Goal: Task Accomplishment & Management: Use online tool/utility

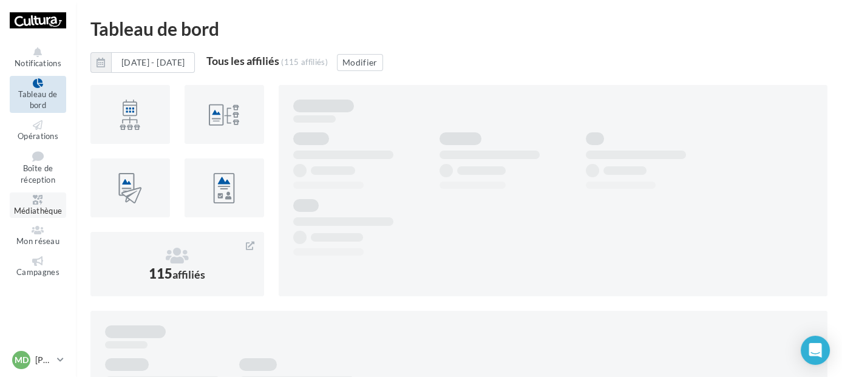
click at [24, 206] on span "Médiathèque" at bounding box center [38, 211] width 49 height 10
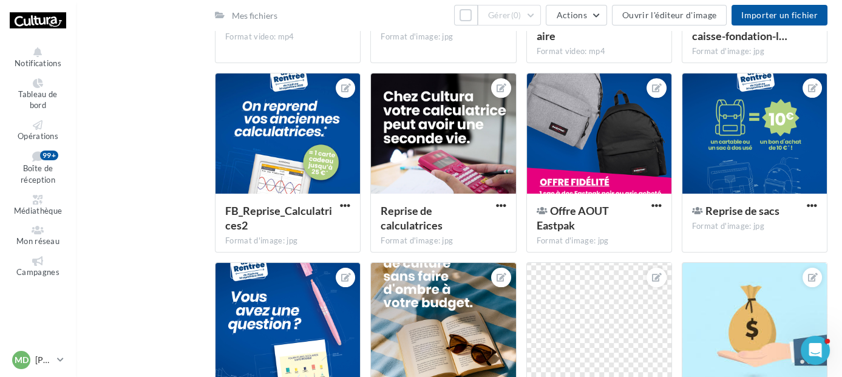
scroll to position [535, 0]
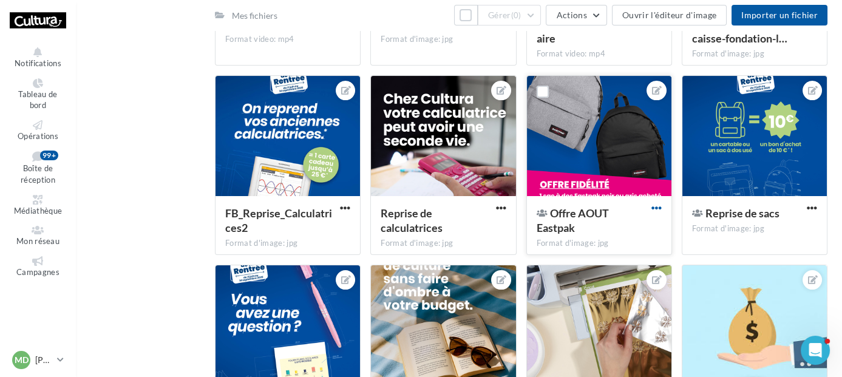
click at [654, 208] on span "button" at bounding box center [656, 208] width 10 height 10
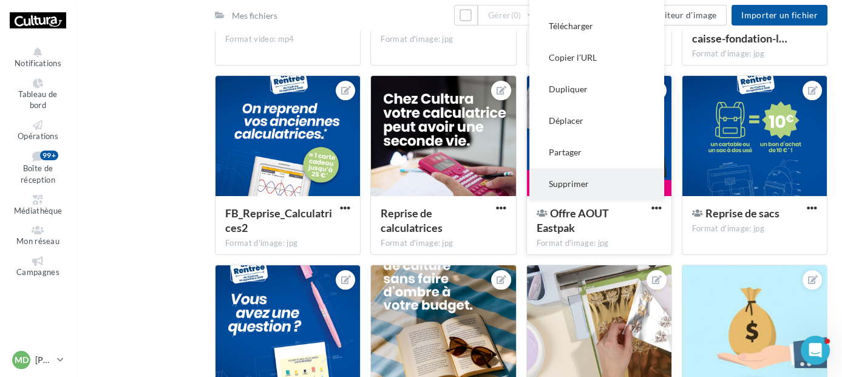
click at [608, 185] on button "Supprimer" at bounding box center [596, 184] width 135 height 32
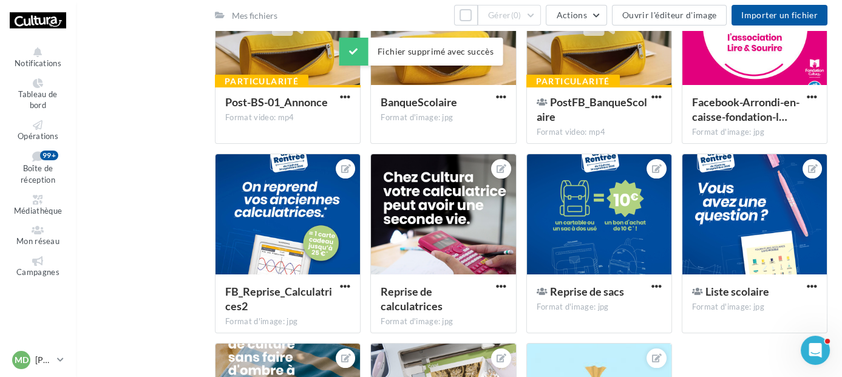
scroll to position [456, 0]
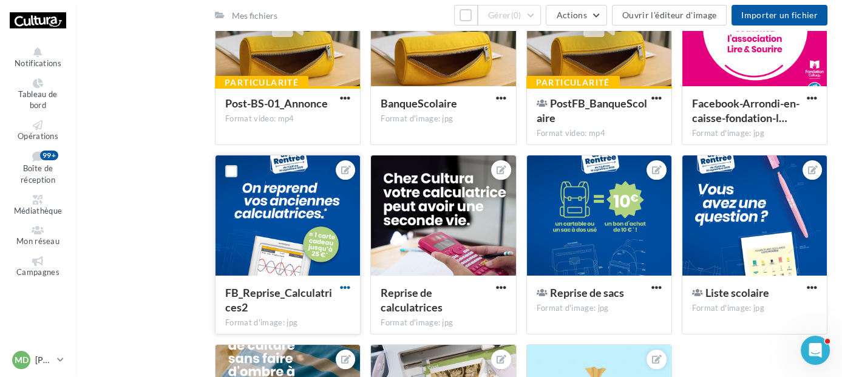
click at [348, 287] on span "button" at bounding box center [345, 287] width 10 height 10
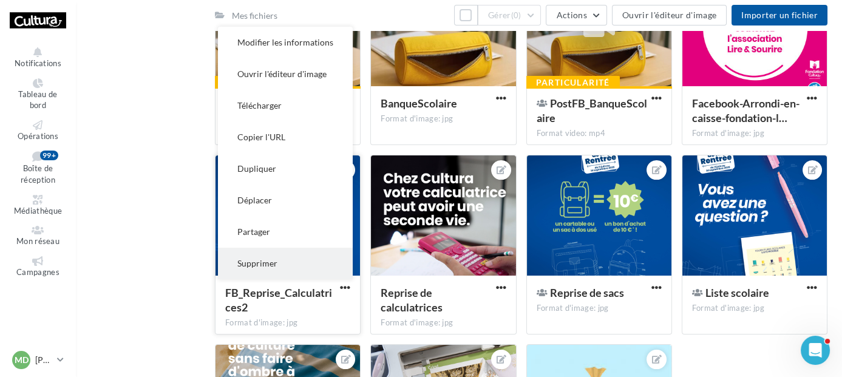
click at [294, 262] on button "Supprimer" at bounding box center [285, 264] width 135 height 32
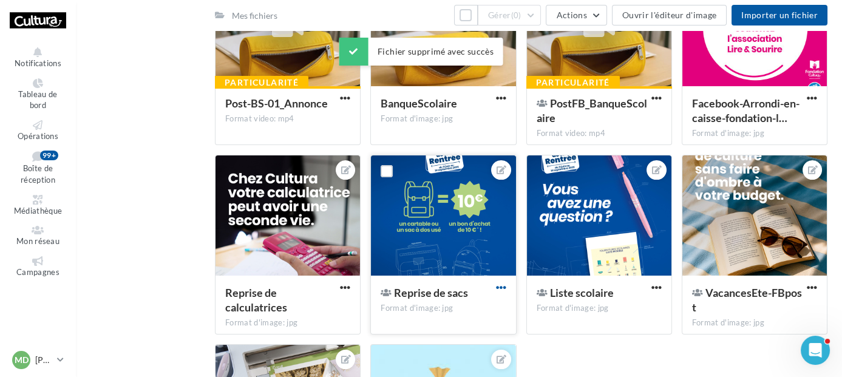
click at [502, 291] on span "button" at bounding box center [501, 287] width 10 height 10
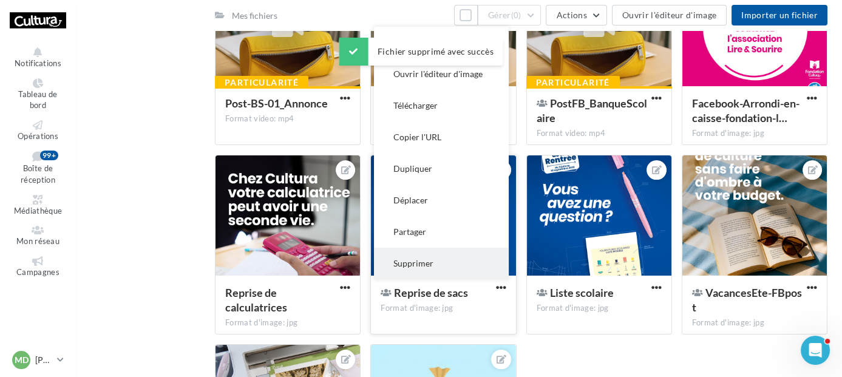
click at [457, 270] on button "Supprimer" at bounding box center [441, 264] width 135 height 32
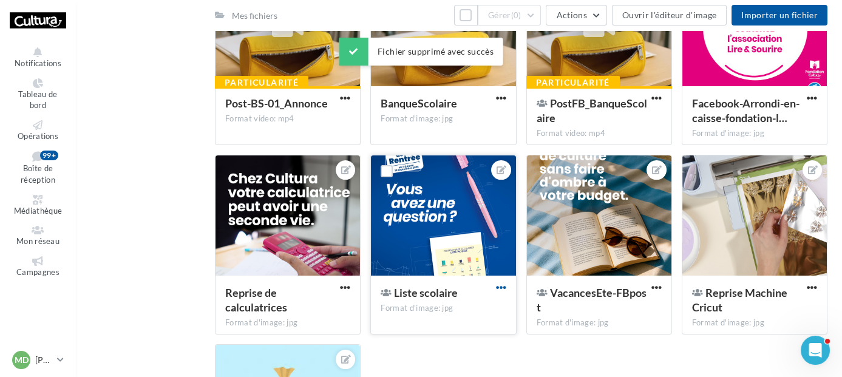
click at [501, 288] on span "button" at bounding box center [501, 287] width 10 height 10
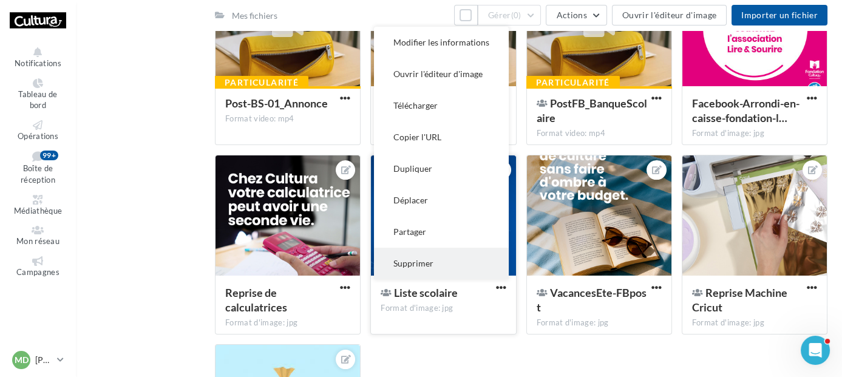
click at [476, 258] on button "Supprimer" at bounding box center [441, 264] width 135 height 32
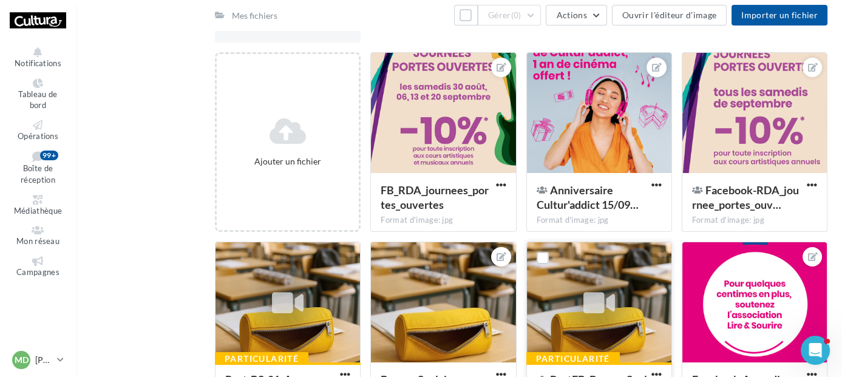
scroll to position [175, 0]
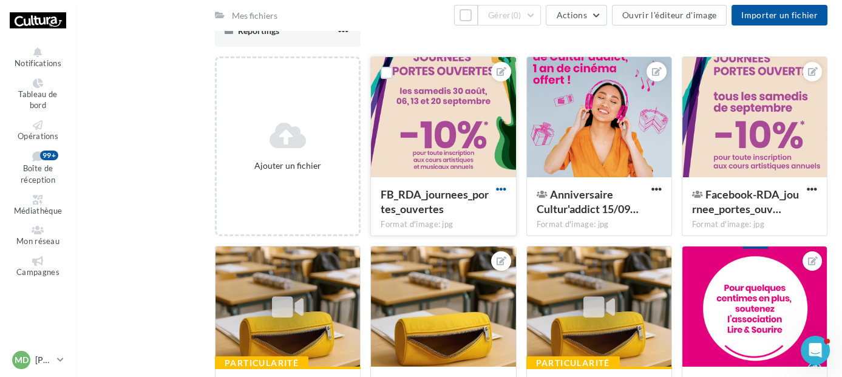
click at [503, 190] on span "button" at bounding box center [501, 189] width 10 height 10
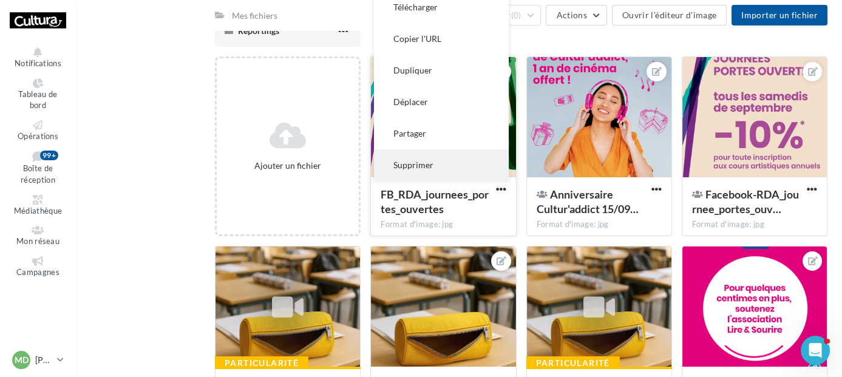
click at [467, 168] on button "Supprimer" at bounding box center [441, 165] width 135 height 32
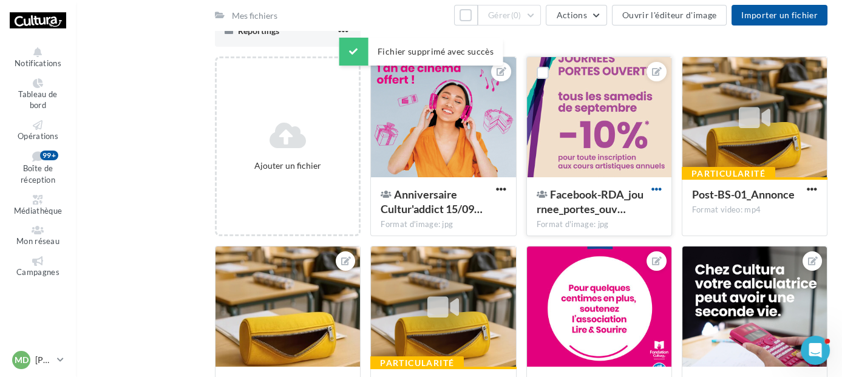
click at [657, 192] on span "button" at bounding box center [656, 189] width 10 height 10
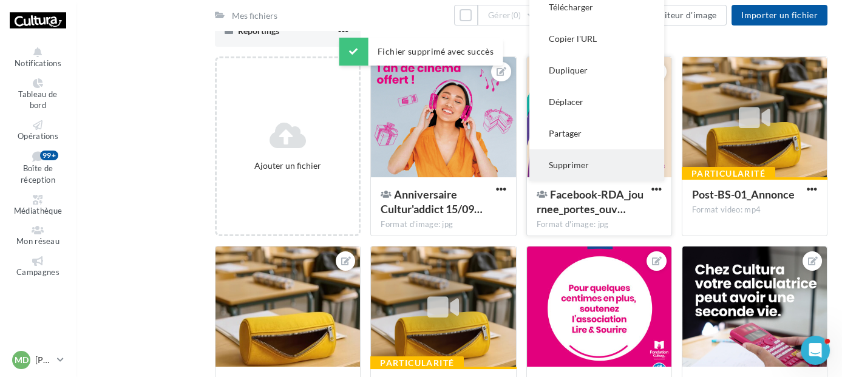
click at [623, 163] on button "Supprimer" at bounding box center [596, 165] width 135 height 32
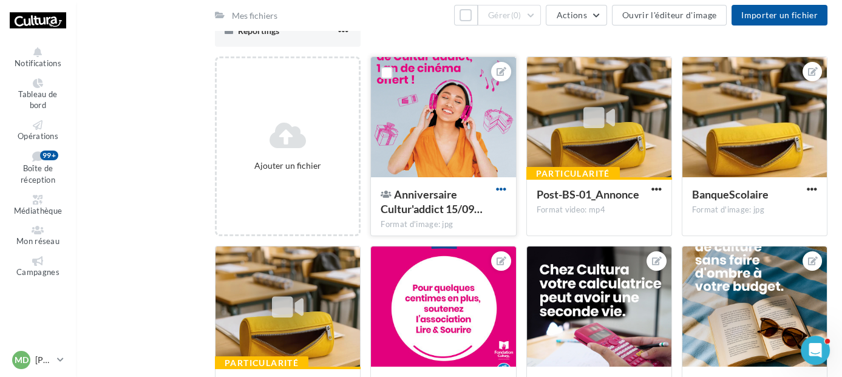
click at [503, 191] on span "button" at bounding box center [501, 189] width 10 height 10
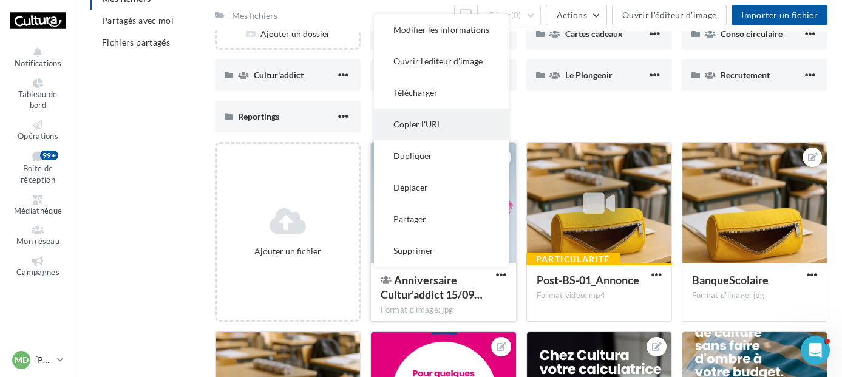
scroll to position [85, 0]
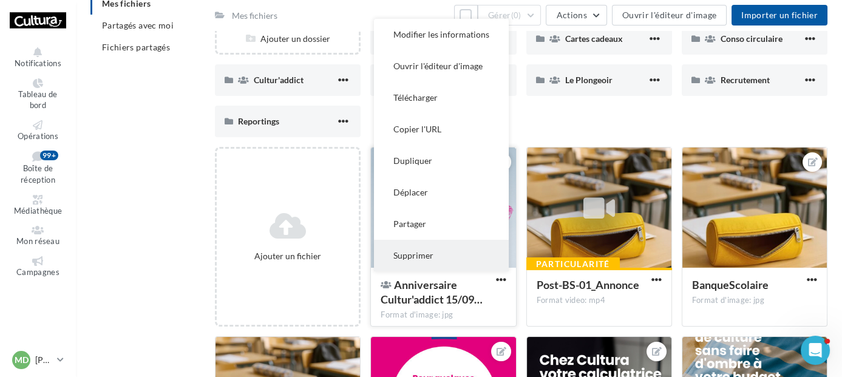
click at [432, 247] on button "Supprimer" at bounding box center [441, 256] width 135 height 32
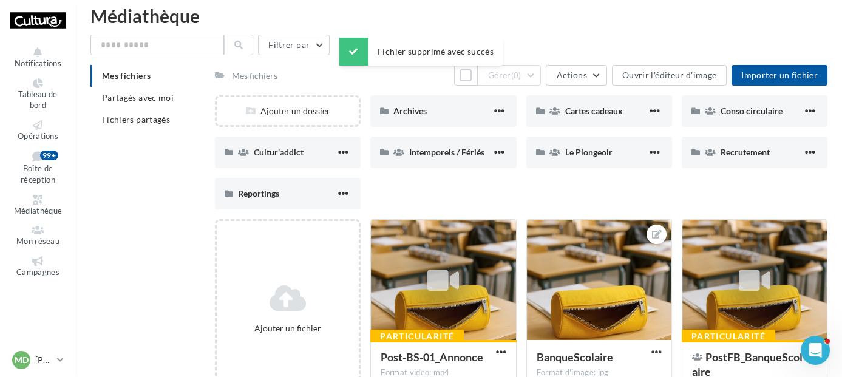
scroll to position [12, 0]
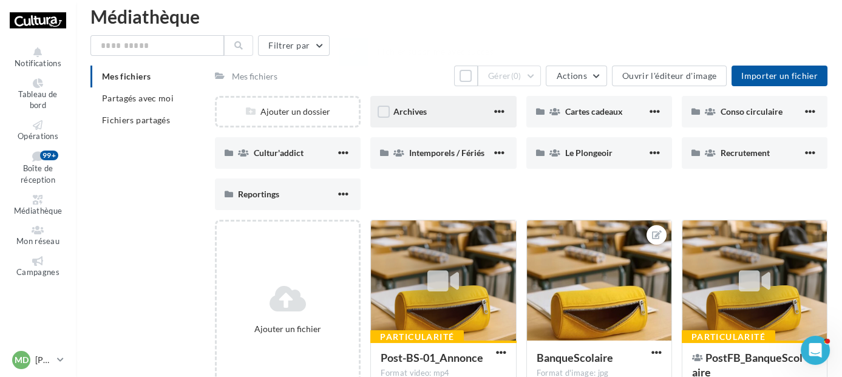
click at [453, 110] on div "Archives" at bounding box center [442, 112] width 98 height 12
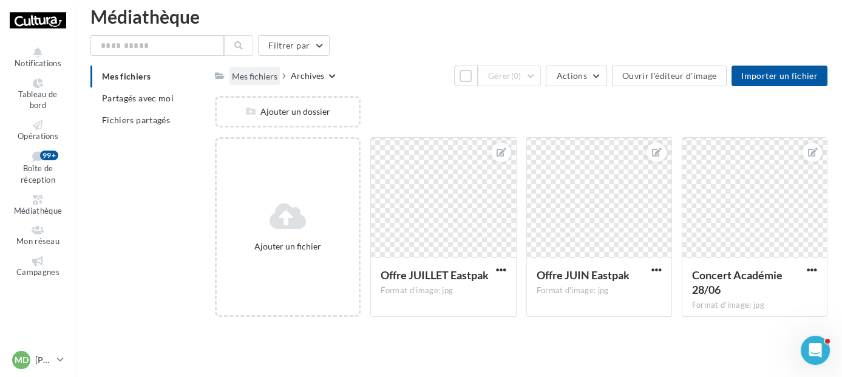
click at [269, 73] on div "Mes fichiers" at bounding box center [255, 76] width 46 height 12
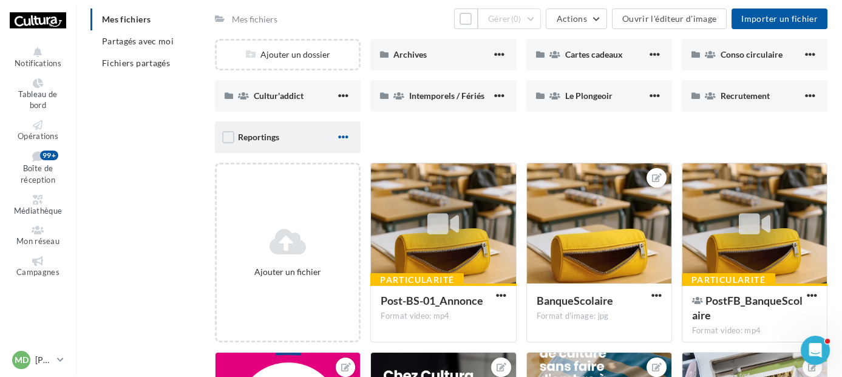
scroll to position [70, 0]
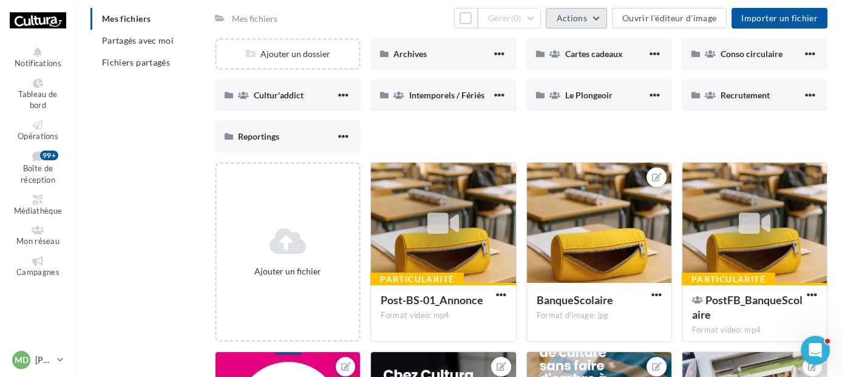
click at [586, 22] on span "Actions" at bounding box center [571, 18] width 30 height 10
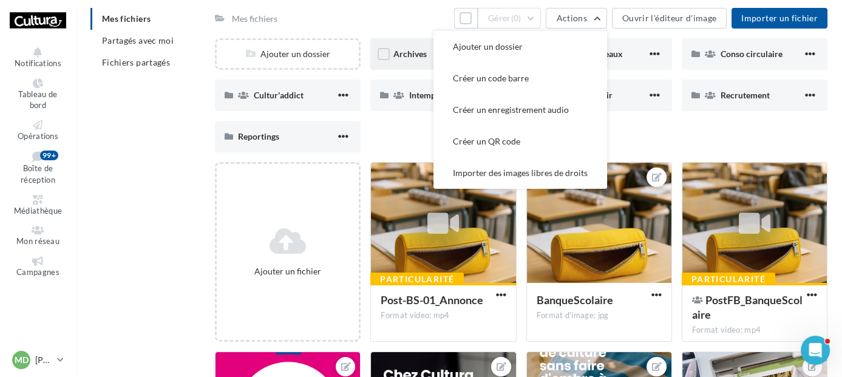
click at [420, 59] on div "Archives" at bounding box center [442, 54] width 98 height 12
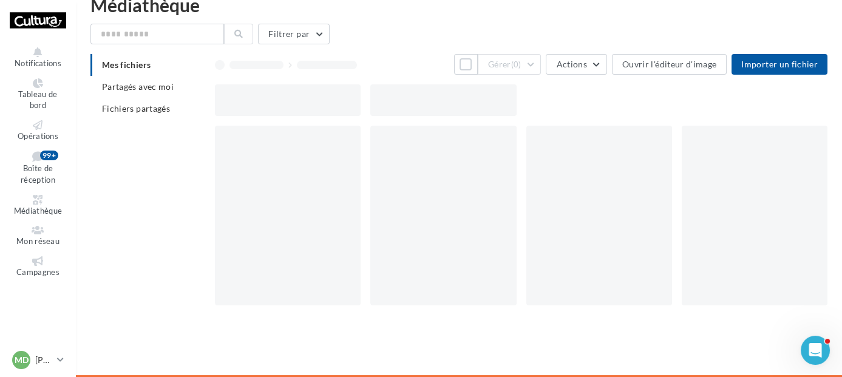
scroll to position [70, 0]
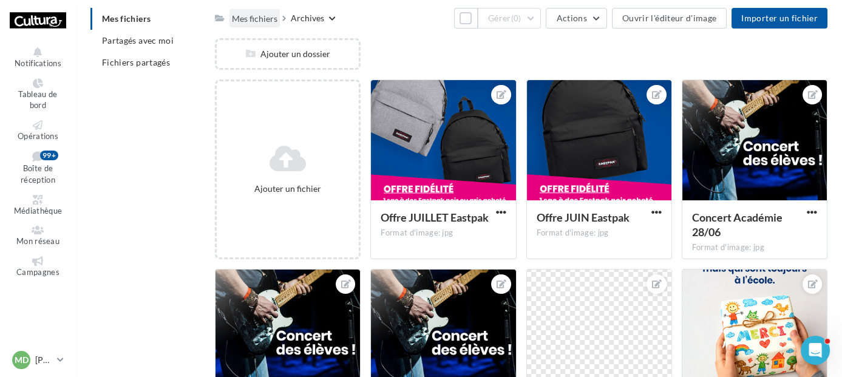
click at [265, 18] on div "Mes fichiers" at bounding box center [255, 19] width 46 height 12
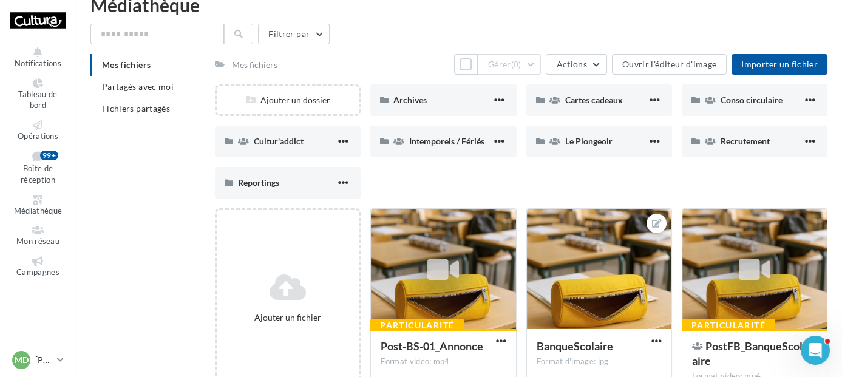
scroll to position [70, 0]
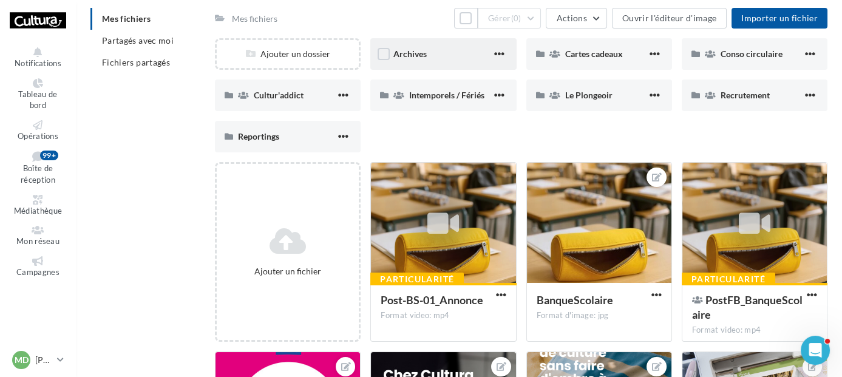
click at [431, 51] on div "Archives" at bounding box center [442, 54] width 98 height 12
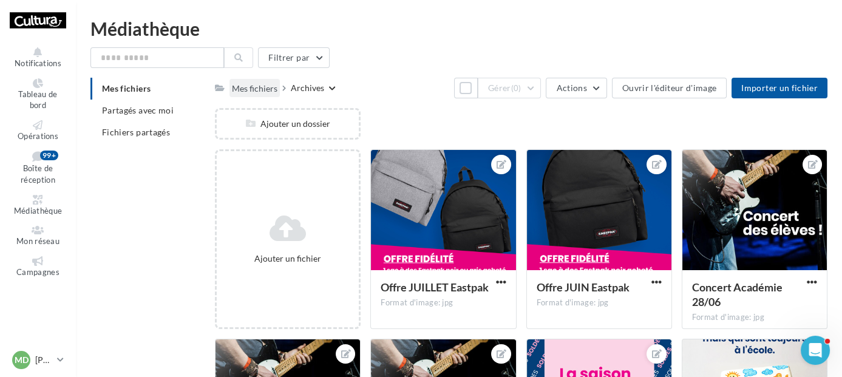
click at [268, 83] on div "Mes fichiers" at bounding box center [255, 89] width 46 height 12
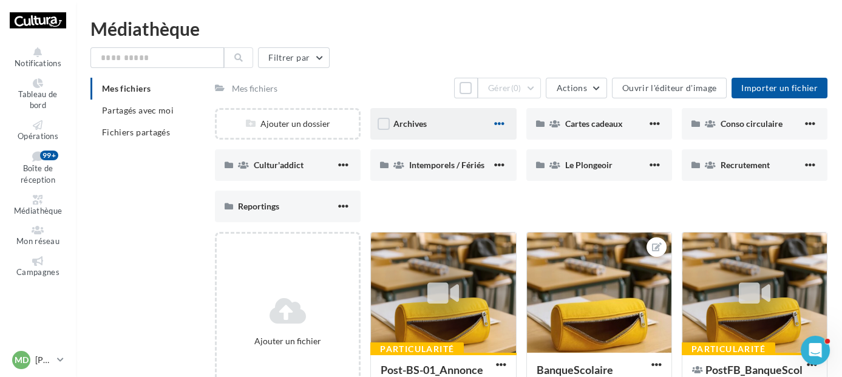
click at [502, 123] on span "button" at bounding box center [499, 123] width 10 height 10
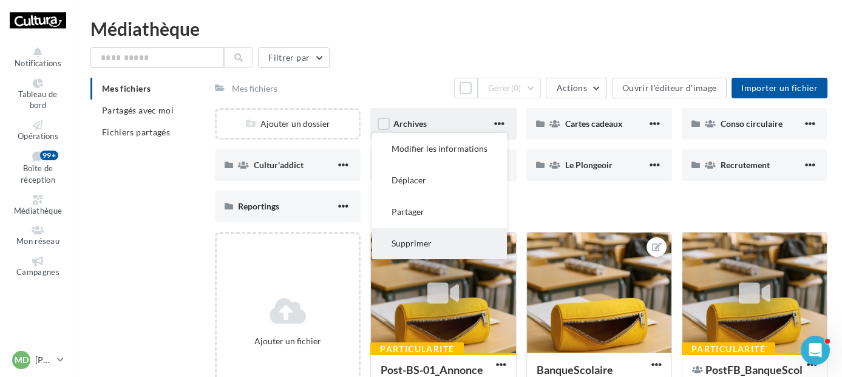
click at [438, 242] on button "Supprimer" at bounding box center [439, 244] width 135 height 32
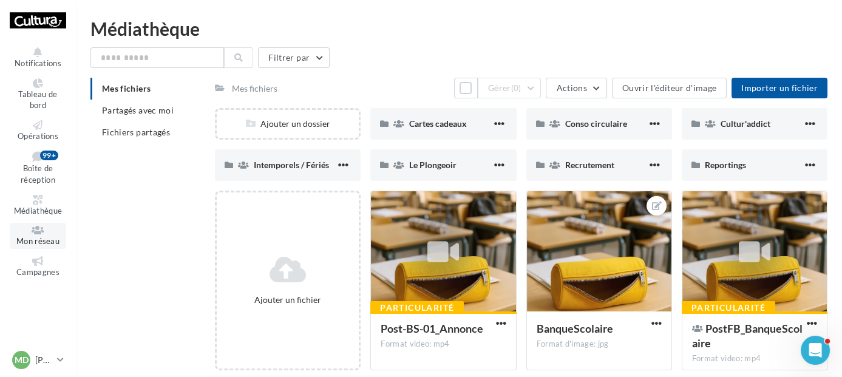
click at [50, 238] on span "Mon réseau" at bounding box center [37, 241] width 43 height 10
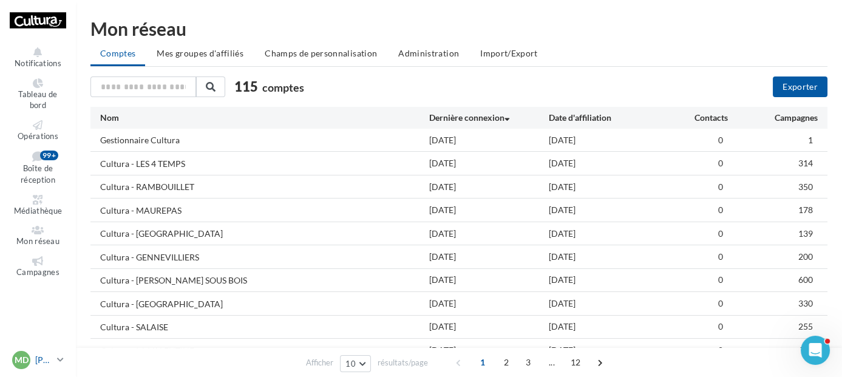
click at [37, 359] on p "[PERSON_NAME]" at bounding box center [43, 360] width 17 height 12
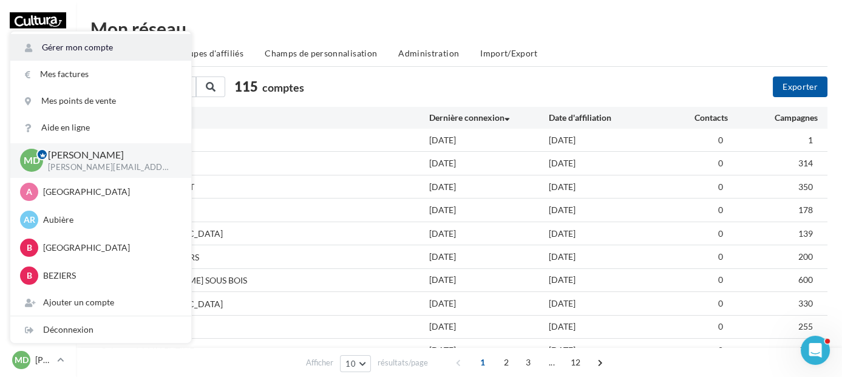
click at [127, 39] on link "Gérer mon compte" at bounding box center [100, 47] width 181 height 27
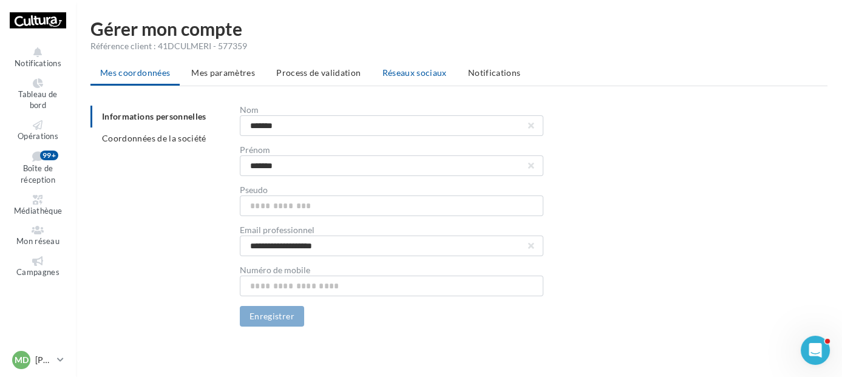
click at [401, 72] on span "Réseaux sociaux" at bounding box center [414, 72] width 64 height 10
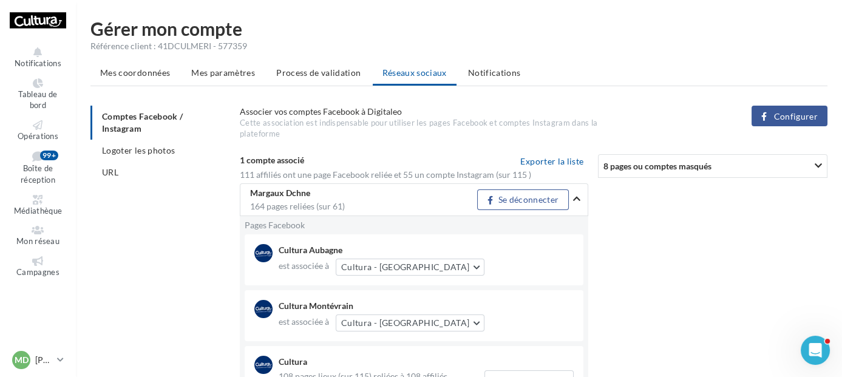
click at [796, 124] on button "Configurer" at bounding box center [789, 116] width 76 height 21
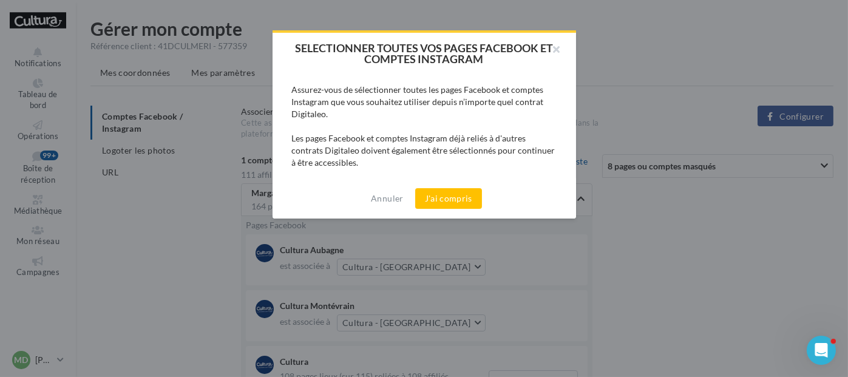
click at [443, 211] on div "Annuler J'ai compris" at bounding box center [424, 198] width 303 height 40
click at [461, 191] on button "J'ai compris" at bounding box center [448, 198] width 67 height 21
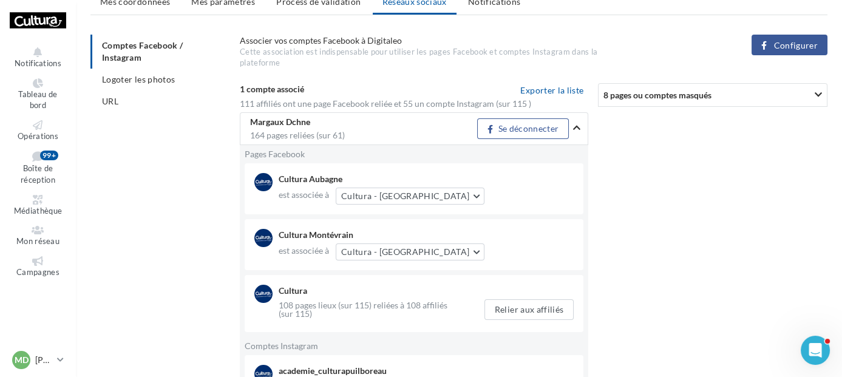
scroll to position [61, 0]
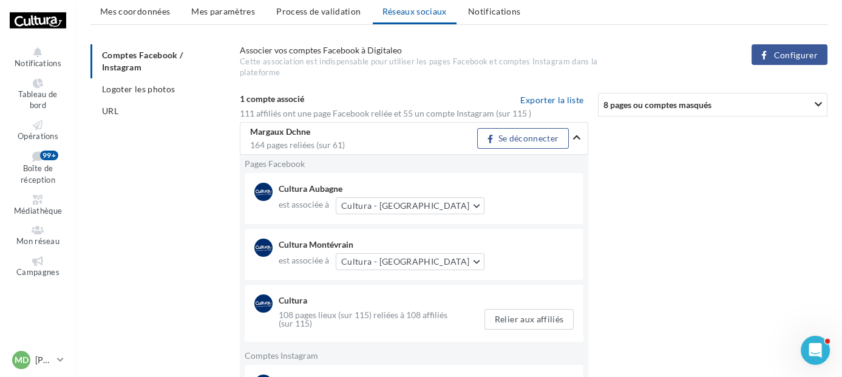
click at [711, 107] on span "8 pages ou comptes masqués" at bounding box center [657, 105] width 108 height 10
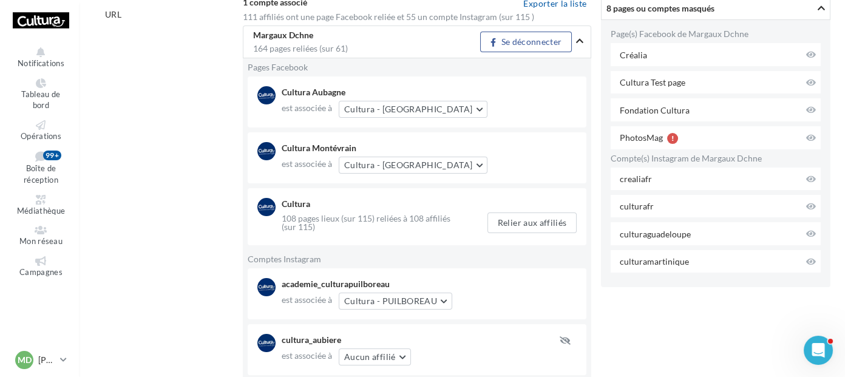
scroll to position [194, 0]
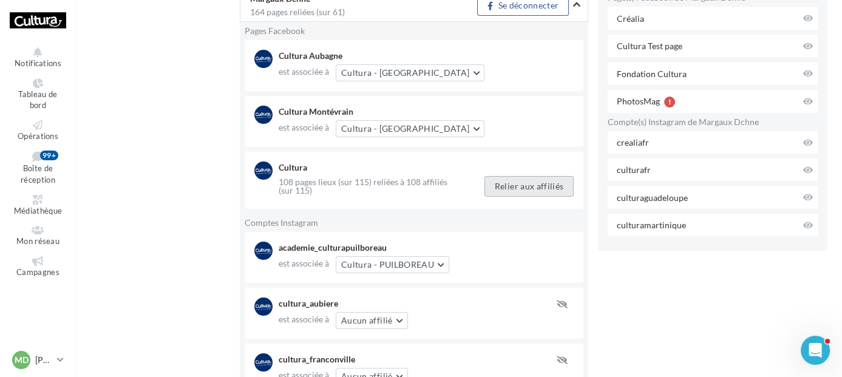
click at [507, 184] on button "Relier aux affiliés" at bounding box center [529, 186] width 90 height 21
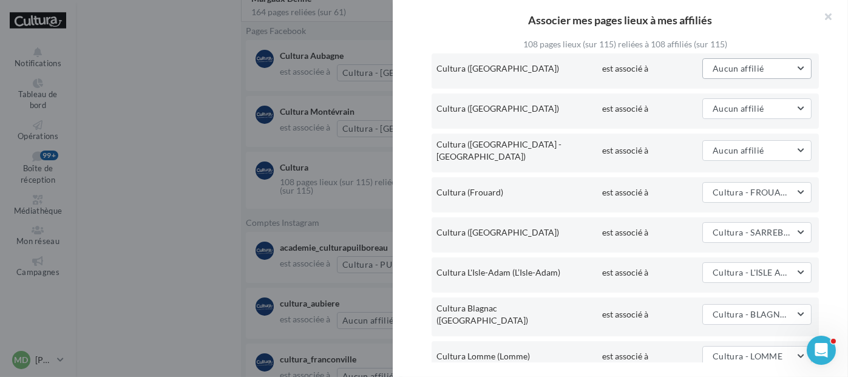
click at [720, 67] on span "Aucun affilié" at bounding box center [739, 68] width 52 height 10
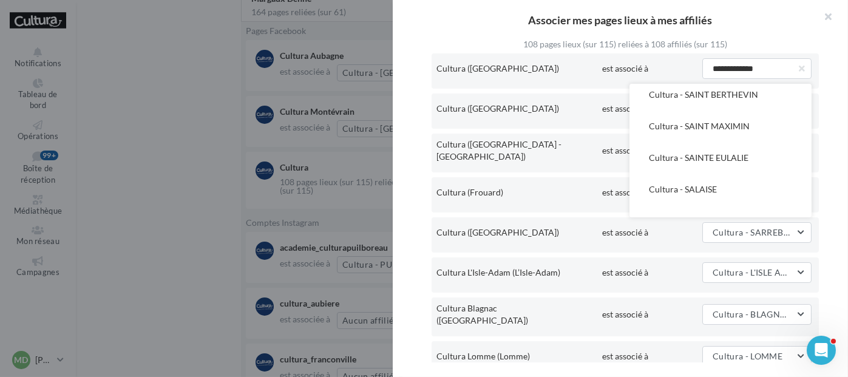
scroll to position [2795, 0]
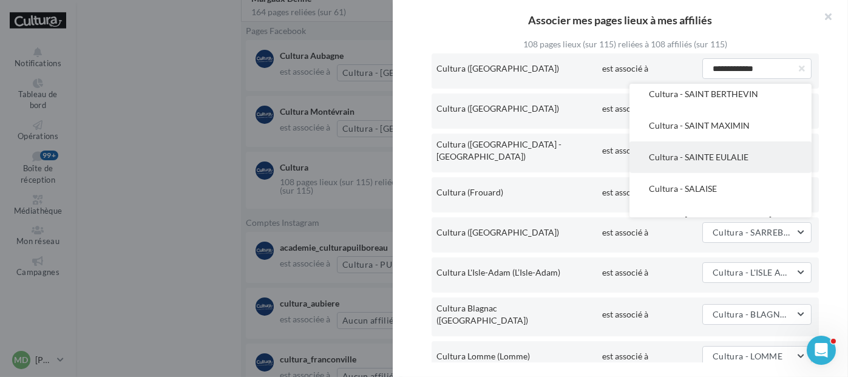
click at [684, 152] on span "Cultura - SAINTE EULALIE" at bounding box center [699, 157] width 100 height 10
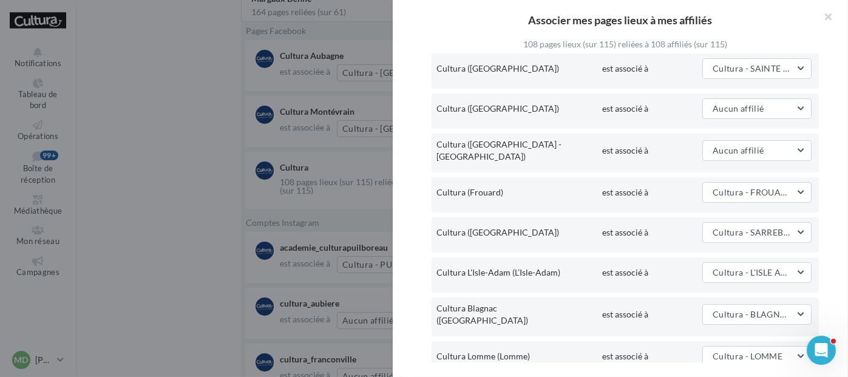
click at [767, 95] on div "Cultura ([GEOGRAPHIC_DATA]) est associé à Aucun affilié Aucun affilié Cultura -…" at bounding box center [625, 110] width 387 height 35
click at [747, 109] on span "Aucun affilié" at bounding box center [739, 108] width 52 height 10
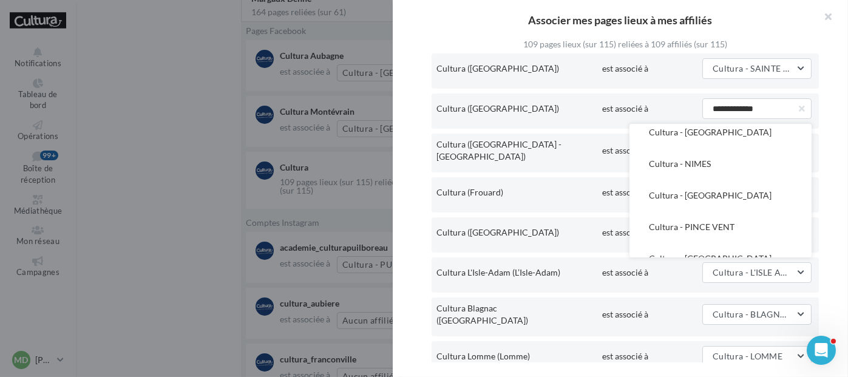
scroll to position [2447, 0]
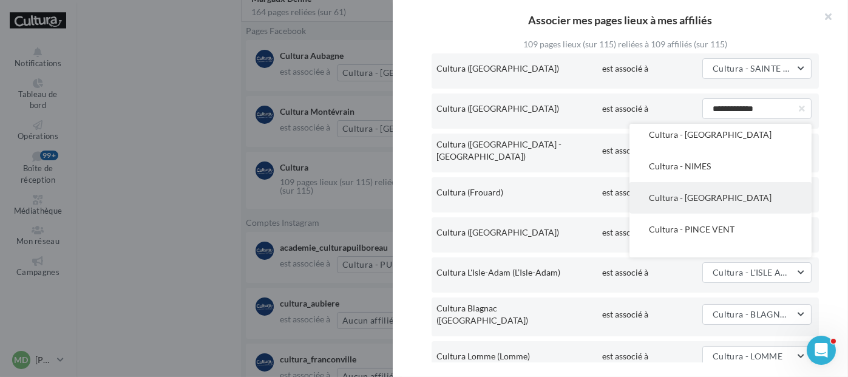
click at [692, 192] on span "Cultura - [GEOGRAPHIC_DATA]" at bounding box center [710, 197] width 123 height 10
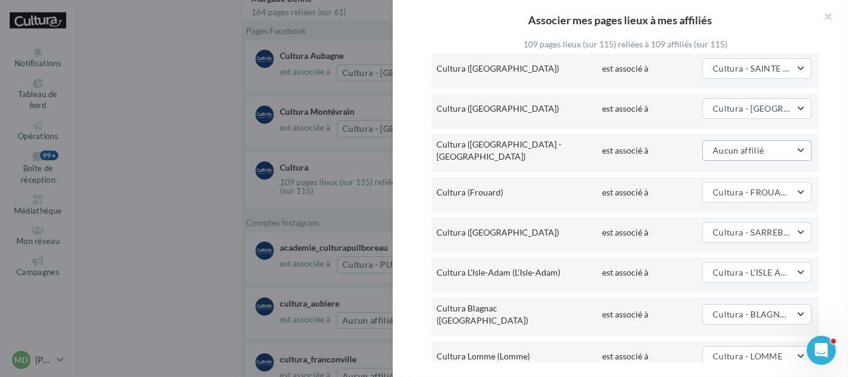
click at [748, 146] on span "Aucun affilié" at bounding box center [739, 150] width 52 height 10
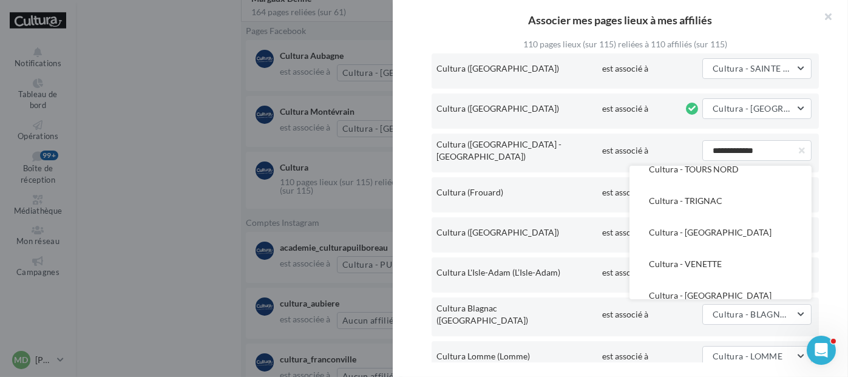
scroll to position [3508, 0]
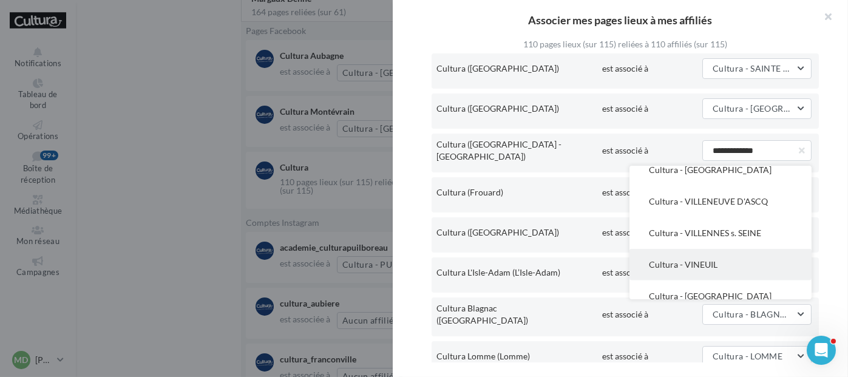
click at [688, 259] on span "Cultura - VINEUIL" at bounding box center [683, 264] width 69 height 10
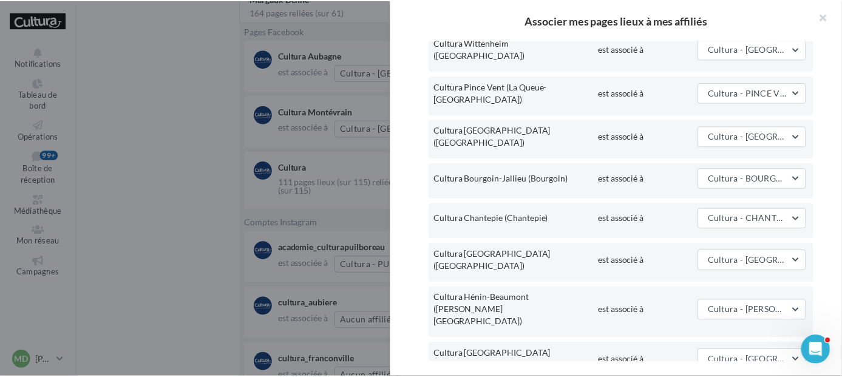
scroll to position [4374, 0]
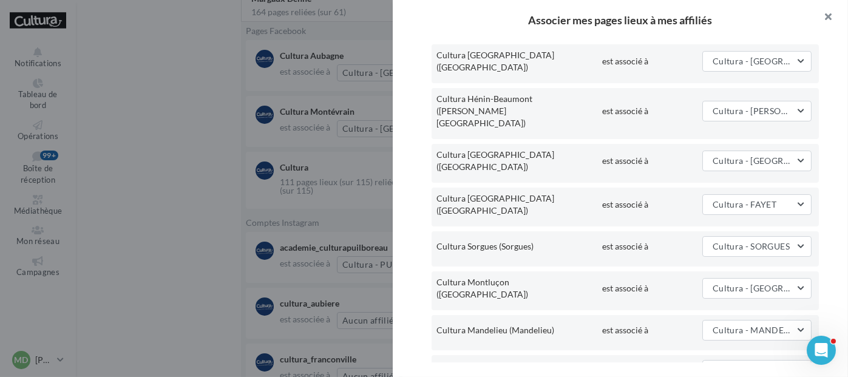
click at [825, 19] on button "button" at bounding box center [823, 18] width 49 height 36
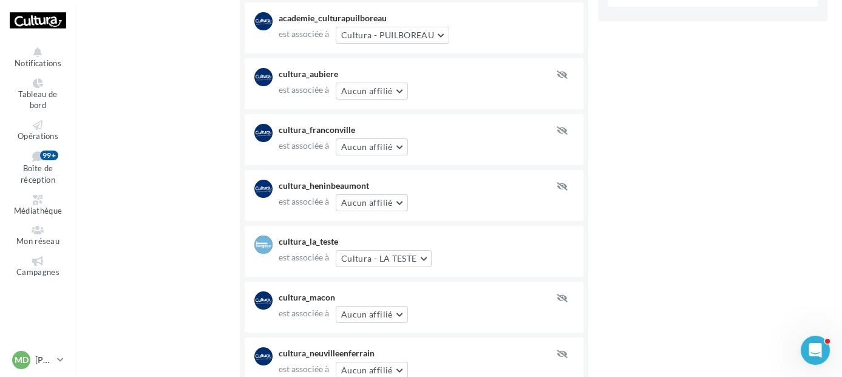
scroll to position [429, 0]
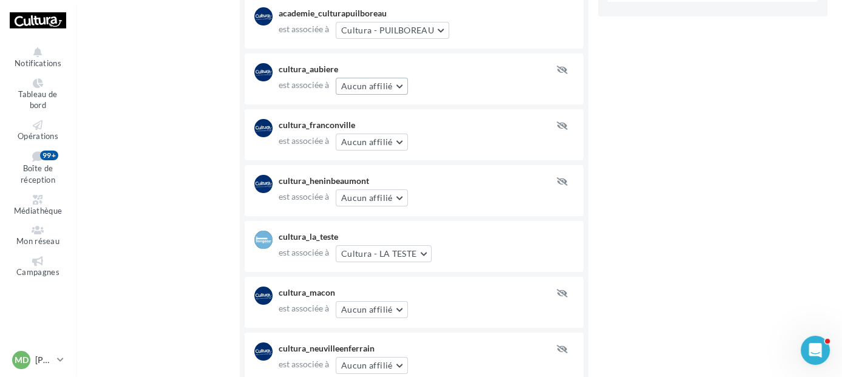
click at [399, 82] on button "Aucun affilié" at bounding box center [372, 86] width 72 height 17
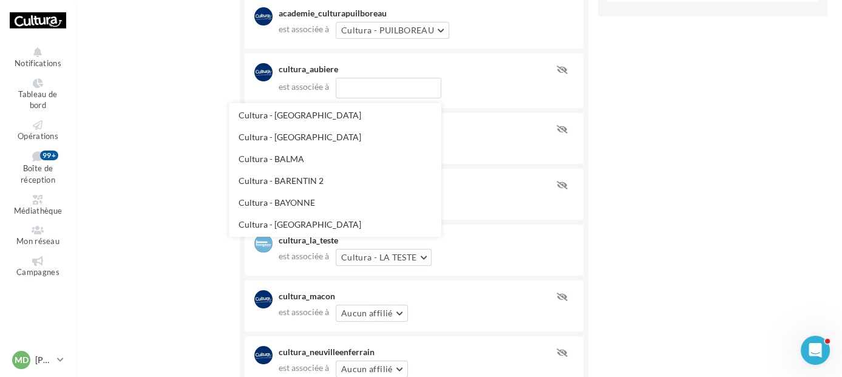
scroll to position [157, 0]
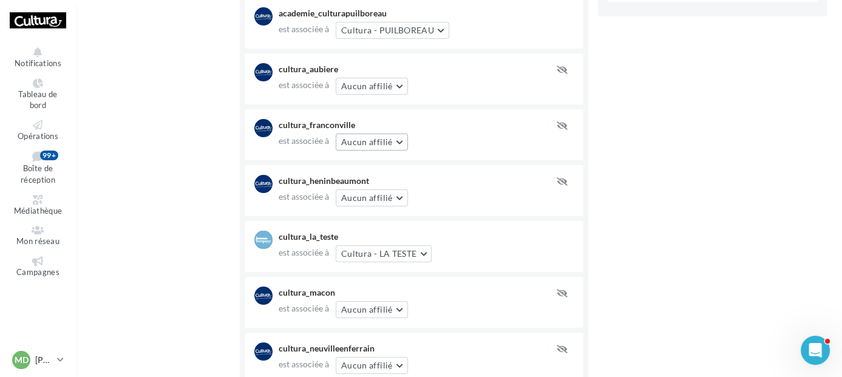
click at [391, 144] on span "Aucun affilié" at bounding box center [367, 142] width 52 height 10
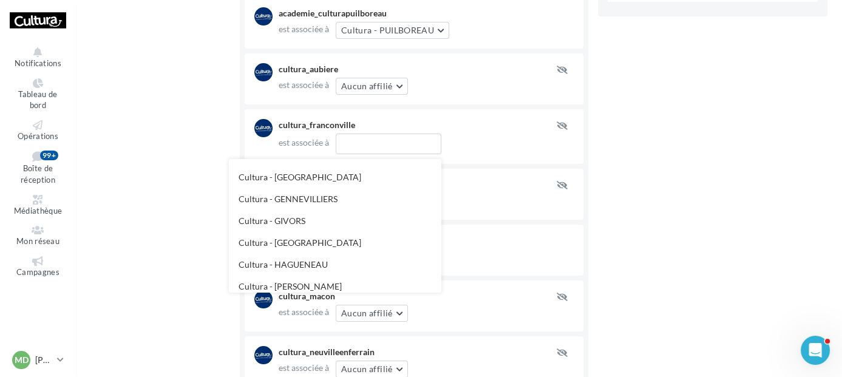
scroll to position [977, 0]
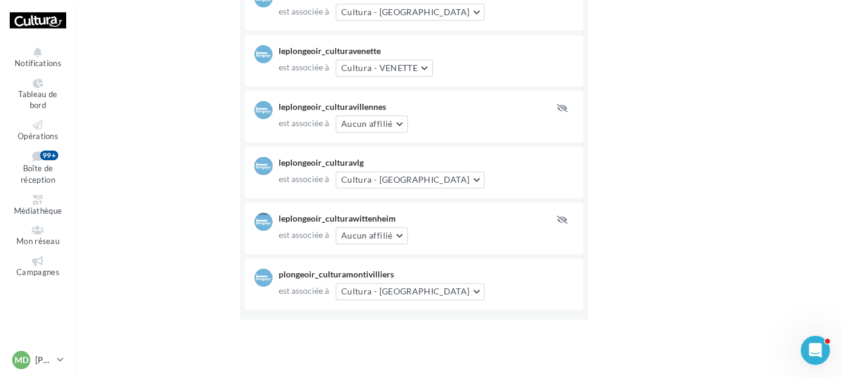
scroll to position [3367, 0]
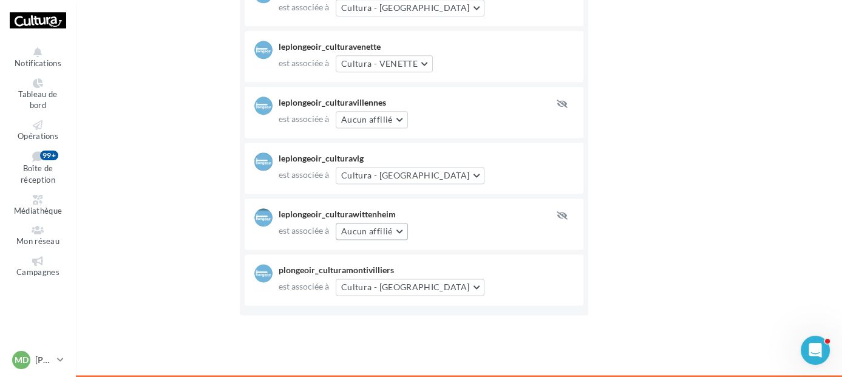
click at [370, 231] on span "Aucun affilié" at bounding box center [367, 231] width 52 height 10
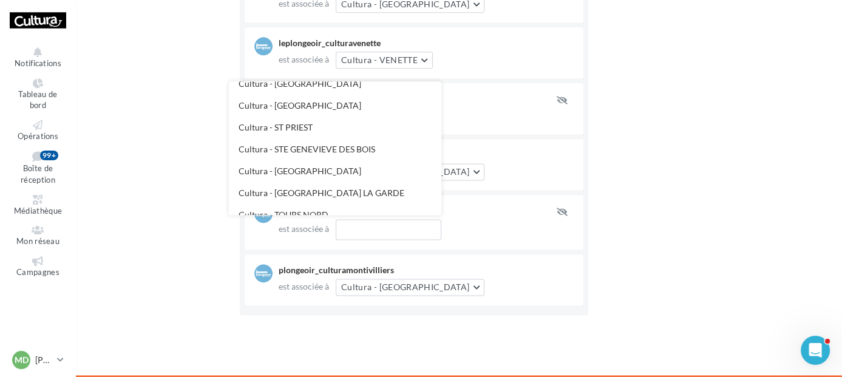
scroll to position [2400, 0]
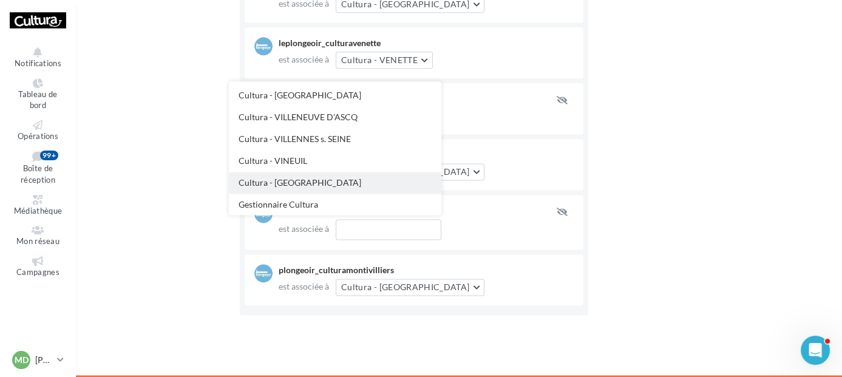
click at [330, 179] on button "Cultura - [GEOGRAPHIC_DATA]" at bounding box center [335, 183] width 212 height 22
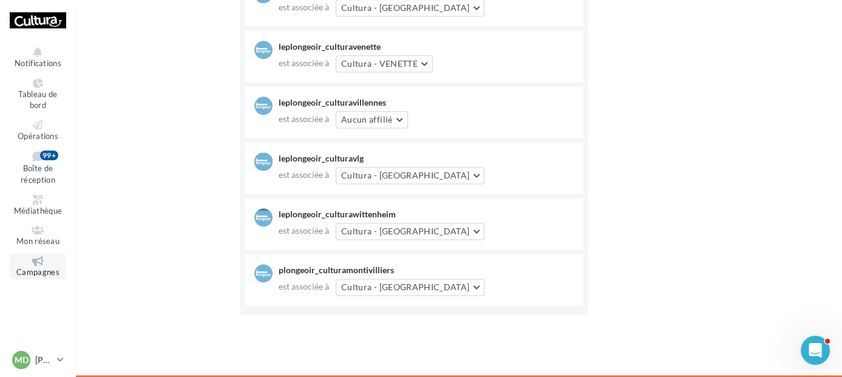
click at [40, 254] on link "Campagnes" at bounding box center [38, 267] width 56 height 26
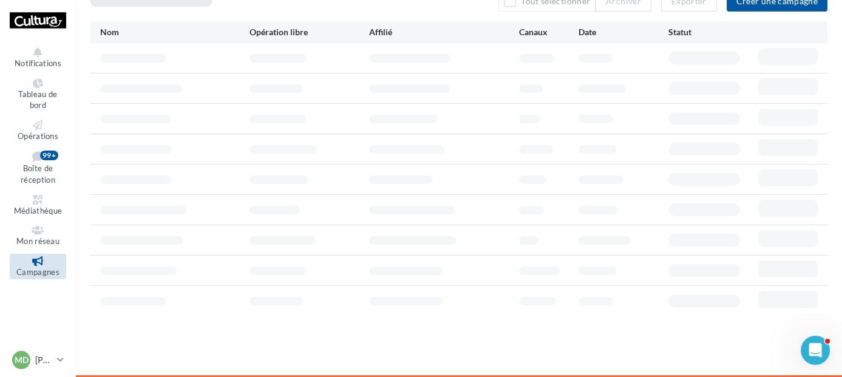
scroll to position [19, 0]
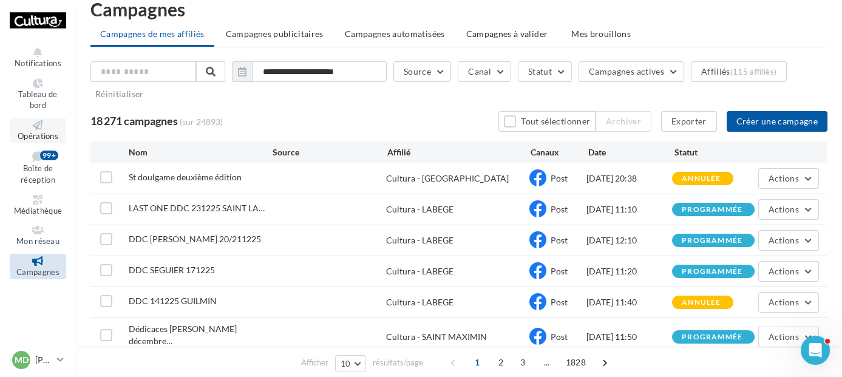
click at [39, 124] on icon at bounding box center [37, 125] width 49 height 10
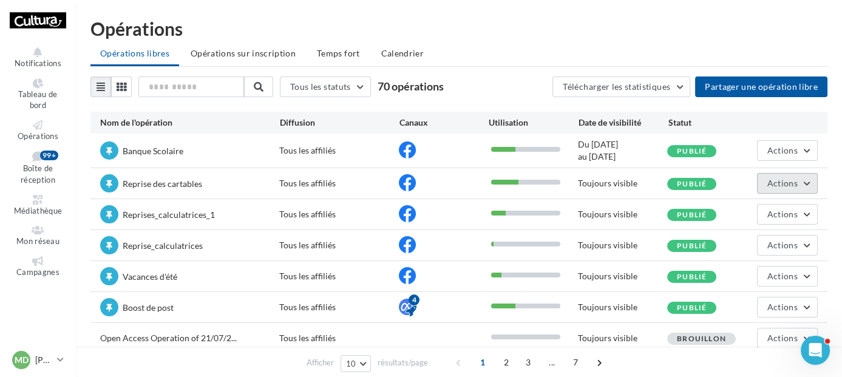
click at [802, 183] on button "Actions" at bounding box center [787, 183] width 61 height 21
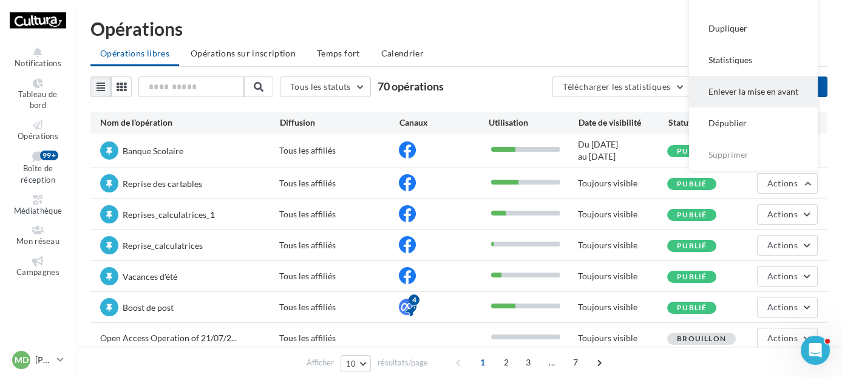
click at [751, 97] on button "Enlever la mise en avant" at bounding box center [753, 92] width 129 height 32
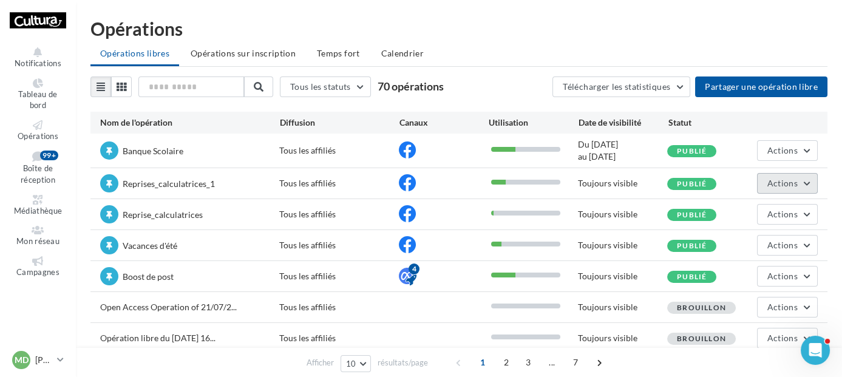
click at [788, 180] on span "Actions" at bounding box center [782, 183] width 30 height 10
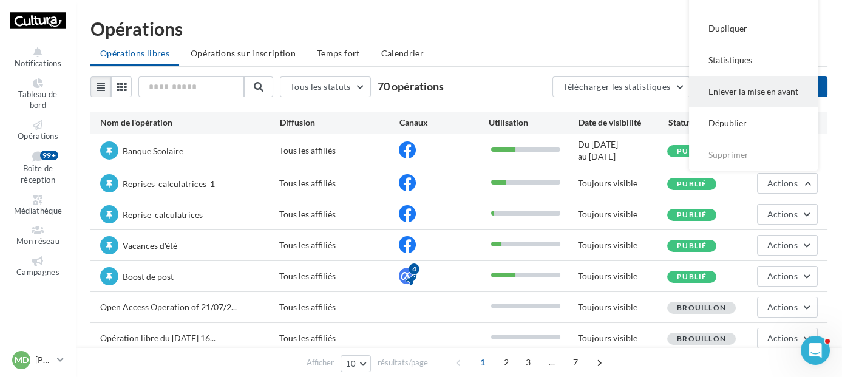
click at [779, 93] on button "Enlever la mise en avant" at bounding box center [753, 92] width 129 height 32
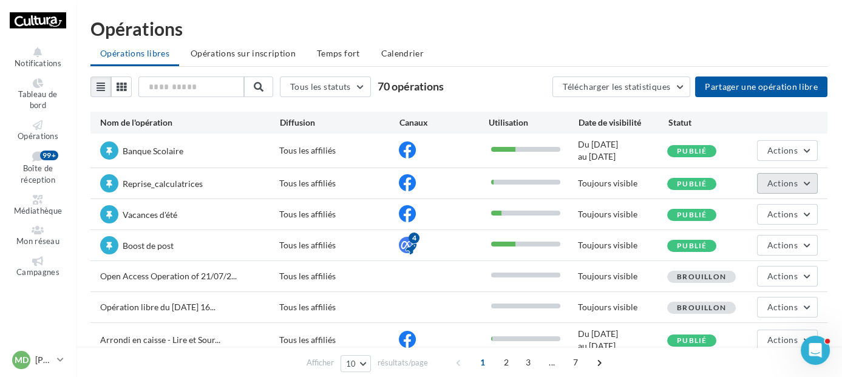
click at [787, 182] on span "Actions" at bounding box center [782, 183] width 30 height 10
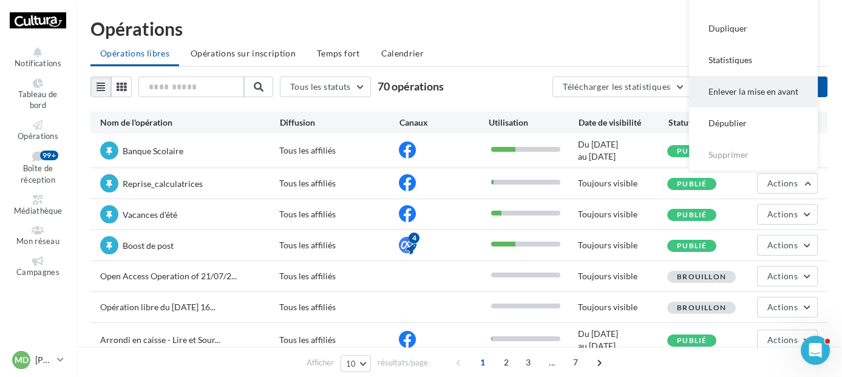
click at [777, 89] on button "Enlever la mise en avant" at bounding box center [753, 92] width 129 height 32
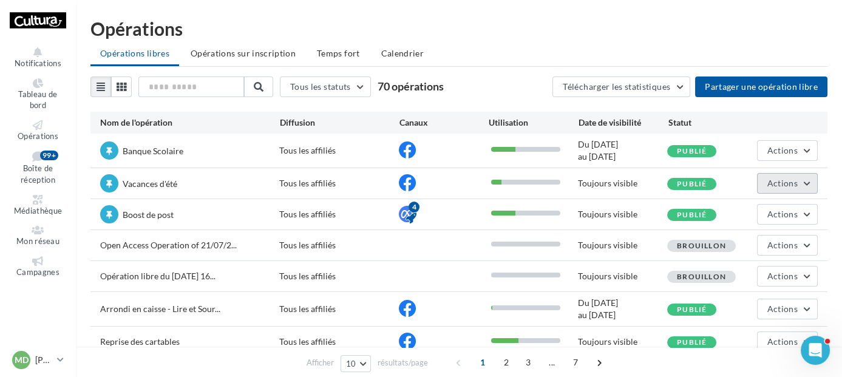
click at [787, 179] on span "Actions" at bounding box center [782, 183] width 30 height 10
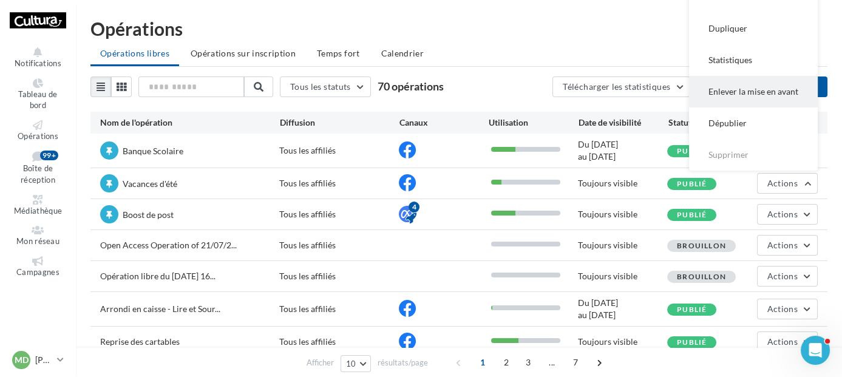
click at [775, 96] on button "Enlever la mise en avant" at bounding box center [753, 92] width 129 height 32
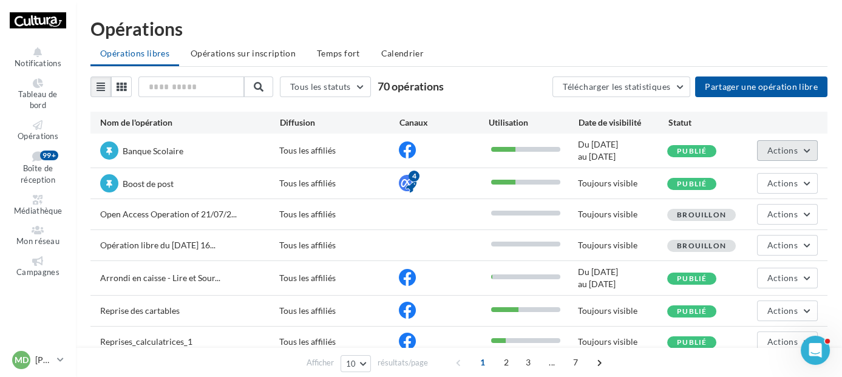
click at [791, 144] on button "Actions" at bounding box center [787, 150] width 61 height 21
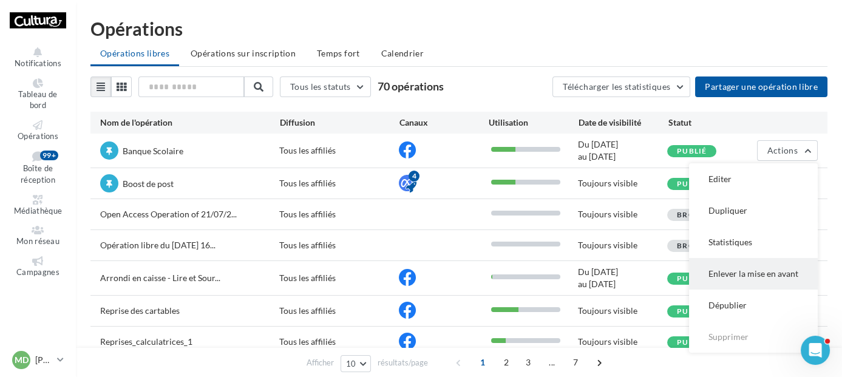
click at [759, 279] on button "Enlever la mise en avant" at bounding box center [753, 274] width 129 height 32
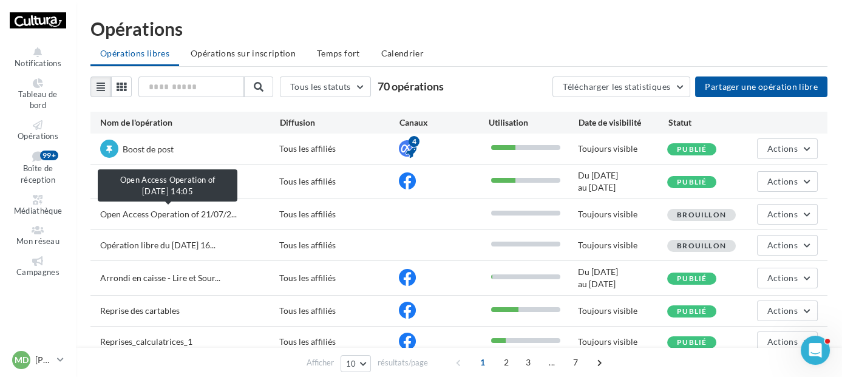
click at [206, 211] on span "Open Access Operation of 21/07/2..." at bounding box center [168, 214] width 137 height 10
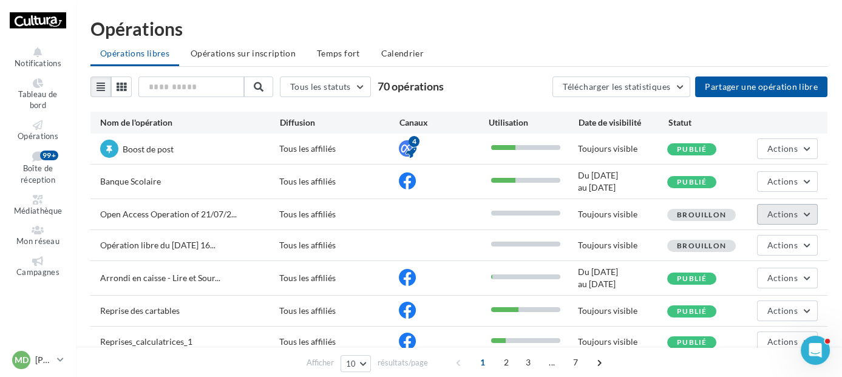
click at [788, 211] on span "Actions" at bounding box center [782, 214] width 30 height 10
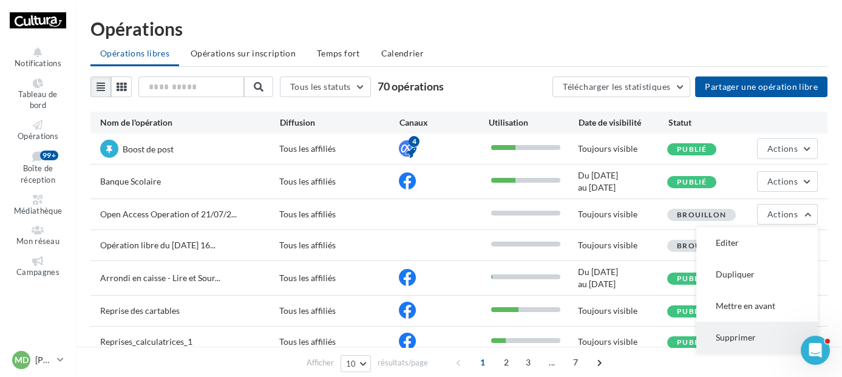
click at [736, 344] on button "Supprimer" at bounding box center [756, 338] width 121 height 32
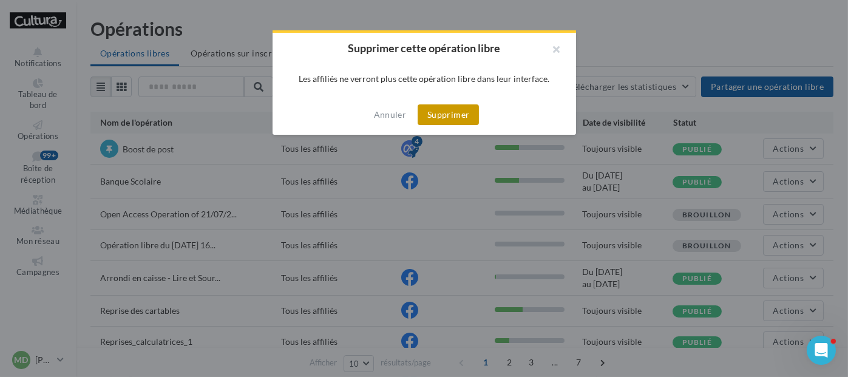
click at [445, 116] on button "Supprimer" at bounding box center [448, 114] width 61 height 21
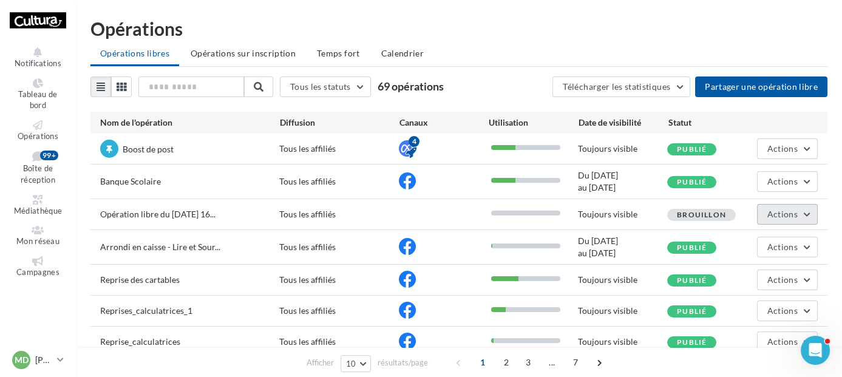
click at [786, 208] on button "Actions" at bounding box center [787, 214] width 61 height 21
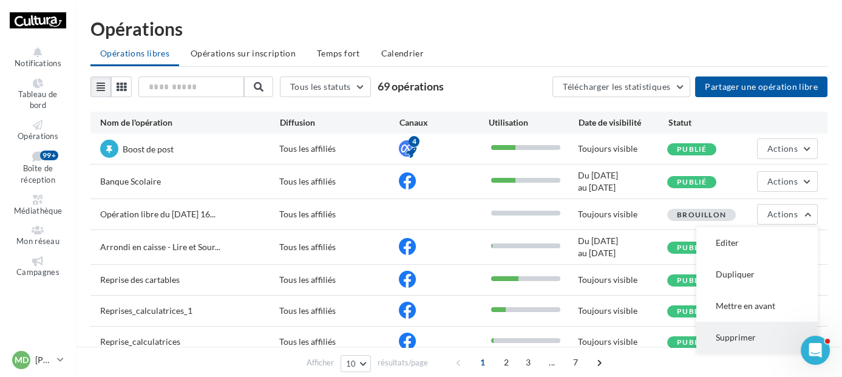
click at [731, 328] on button "Supprimer" at bounding box center [756, 338] width 121 height 32
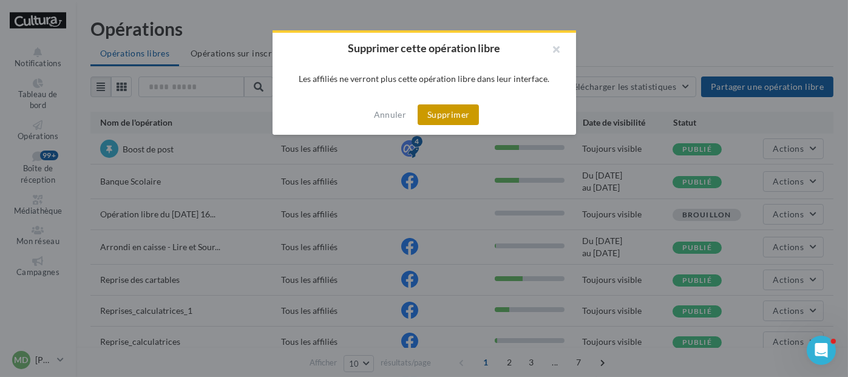
click at [443, 117] on button "Supprimer" at bounding box center [448, 114] width 61 height 21
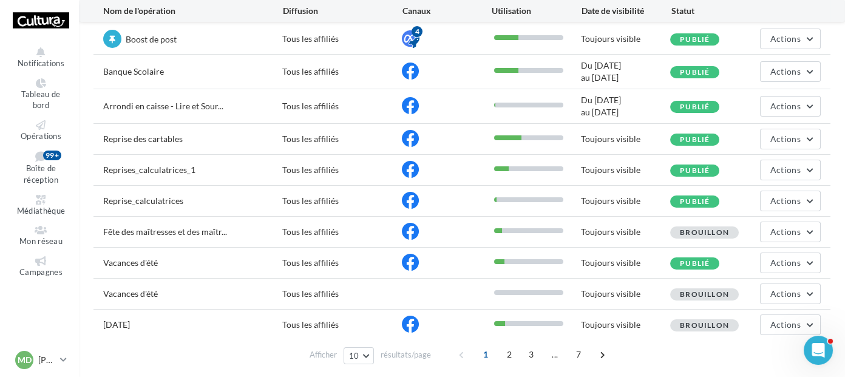
scroll to position [113, 0]
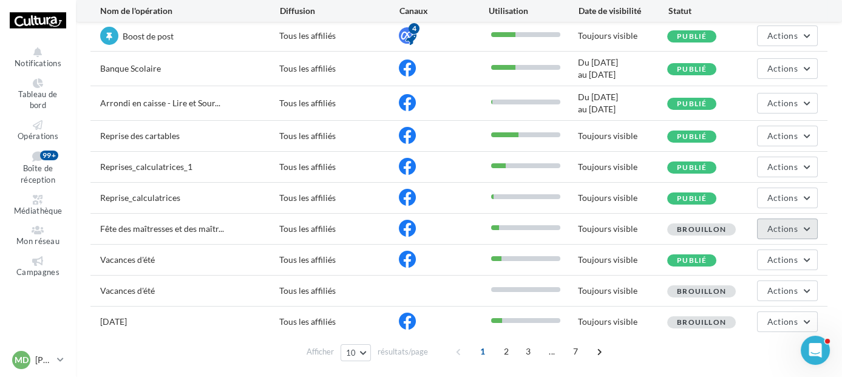
click at [785, 229] on span "Actions" at bounding box center [782, 228] width 30 height 10
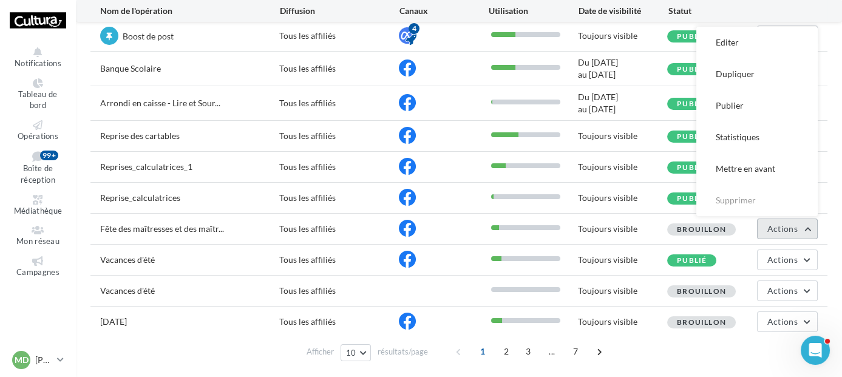
click at [784, 236] on button "Actions" at bounding box center [787, 229] width 61 height 21
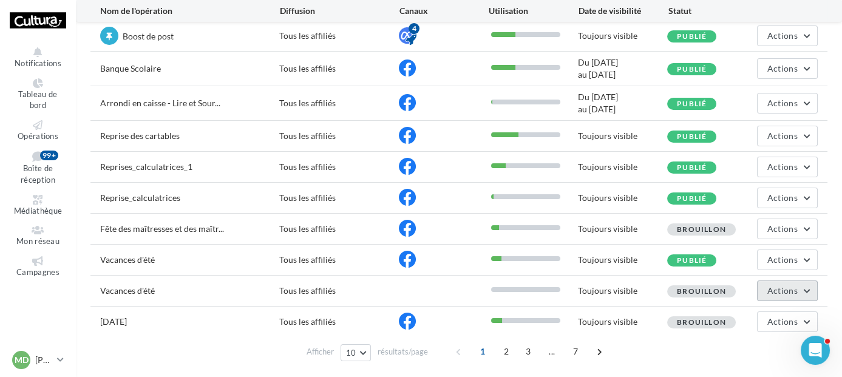
click at [789, 288] on span "Actions" at bounding box center [782, 290] width 30 height 10
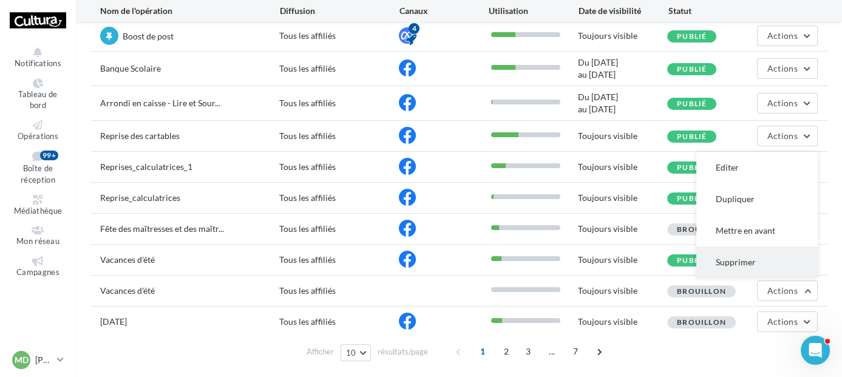
click at [754, 262] on button "Supprimer" at bounding box center [756, 262] width 121 height 32
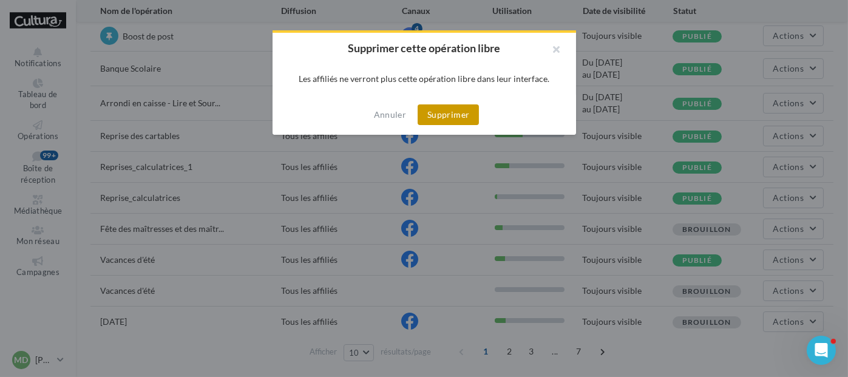
click at [459, 122] on button "Supprimer" at bounding box center [448, 114] width 61 height 21
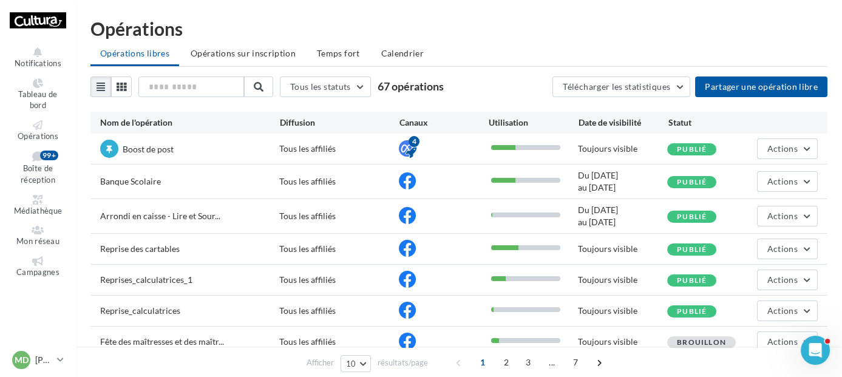
scroll to position [137, 0]
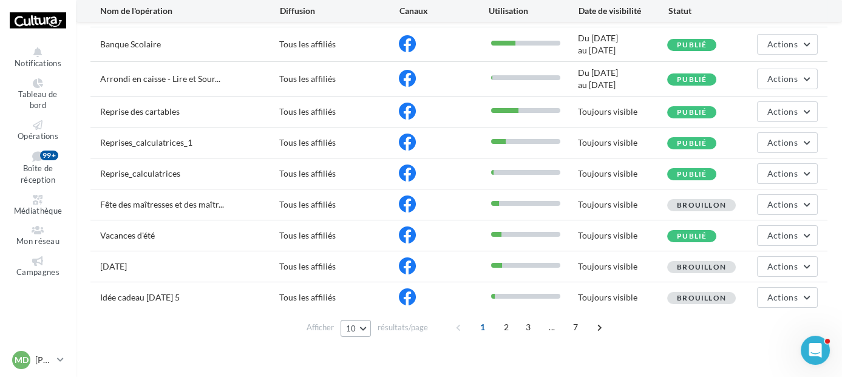
click at [362, 324] on button "10" at bounding box center [355, 328] width 31 height 17
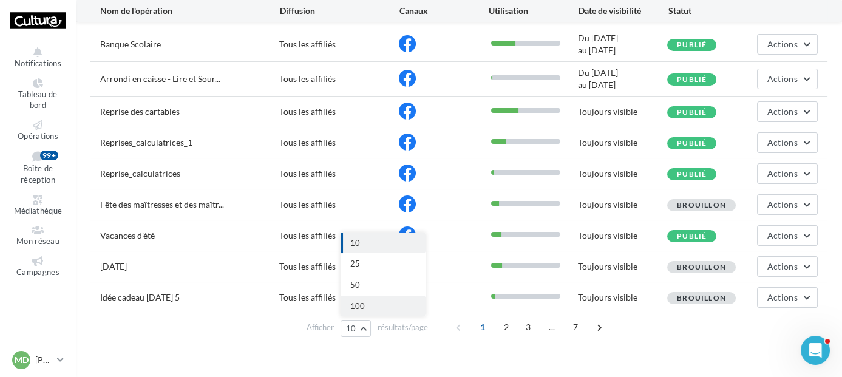
click at [371, 308] on button "100" at bounding box center [382, 306] width 85 height 21
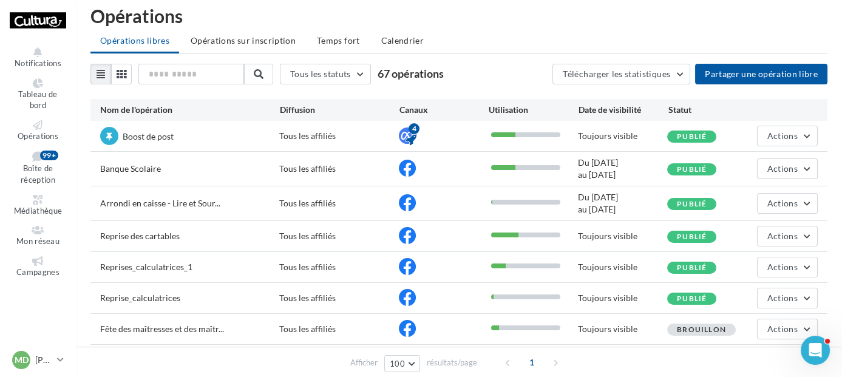
scroll to position [0, 0]
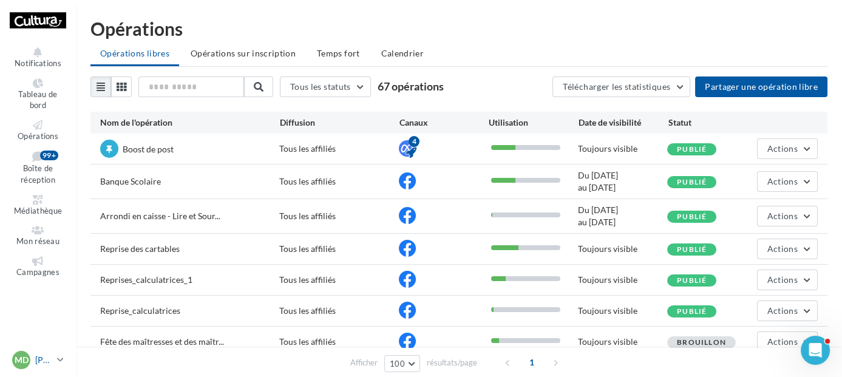
click at [44, 357] on p "[PERSON_NAME]" at bounding box center [43, 360] width 17 height 12
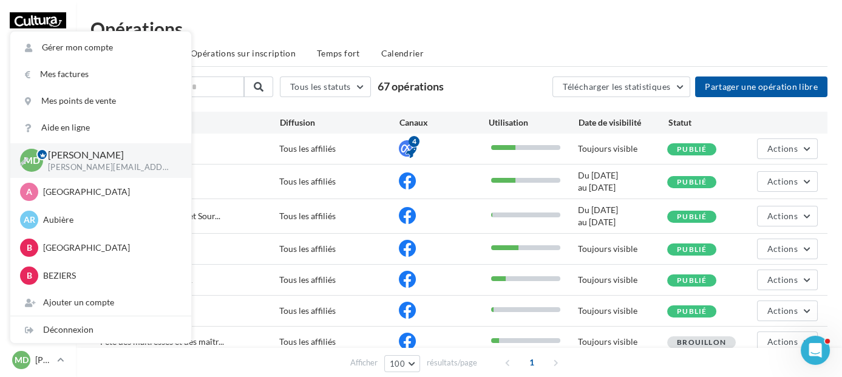
click at [125, 165] on p "[PERSON_NAME][EMAIL_ADDRESS][DOMAIN_NAME]" at bounding box center [110, 167] width 124 height 11
click at [340, 3] on html "Notifications Tableau de bord Opérations" at bounding box center [421, 188] width 842 height 377
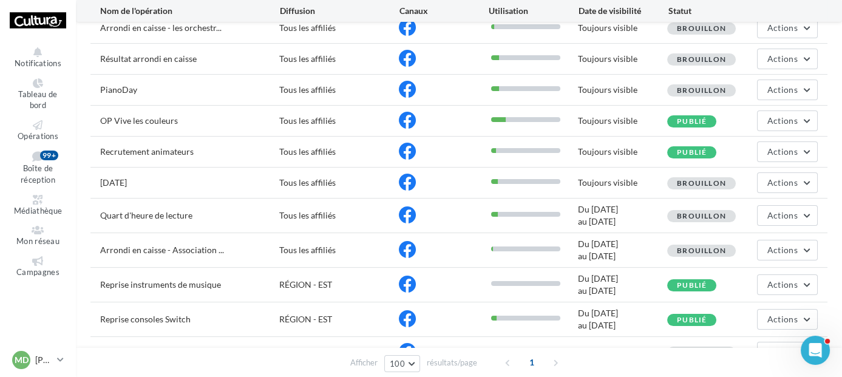
scroll to position [720, 0]
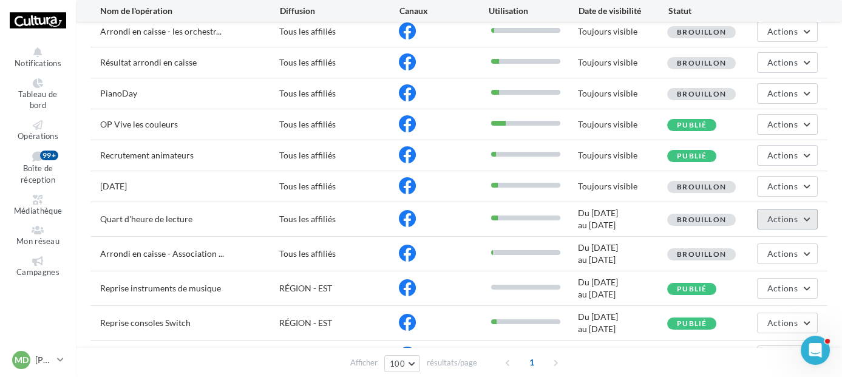
click at [779, 214] on span "Actions" at bounding box center [782, 219] width 30 height 10
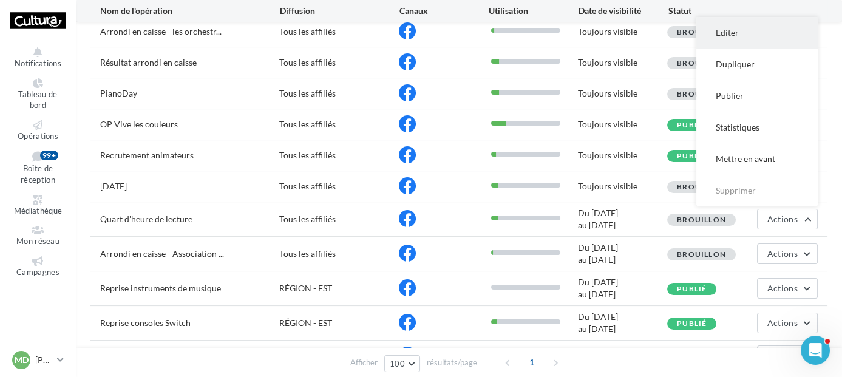
click at [760, 30] on button "Editer" at bounding box center [756, 33] width 121 height 32
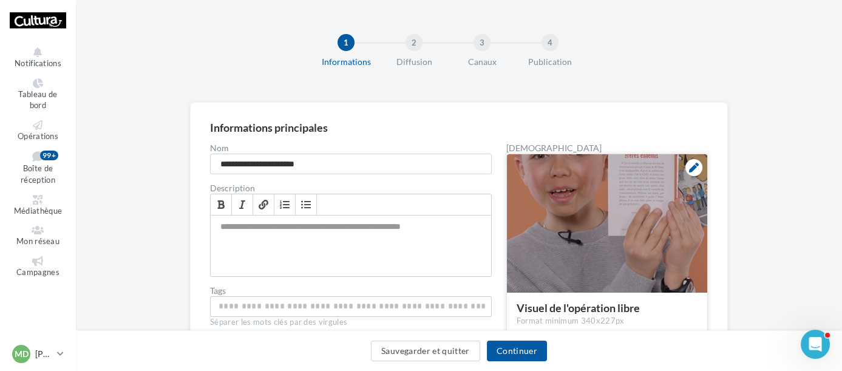
scroll to position [101, 0]
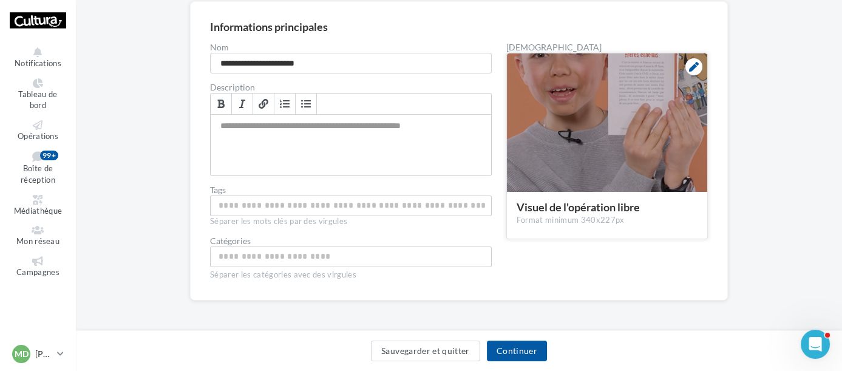
click at [634, 172] on div at bounding box center [607, 123] width 200 height 140
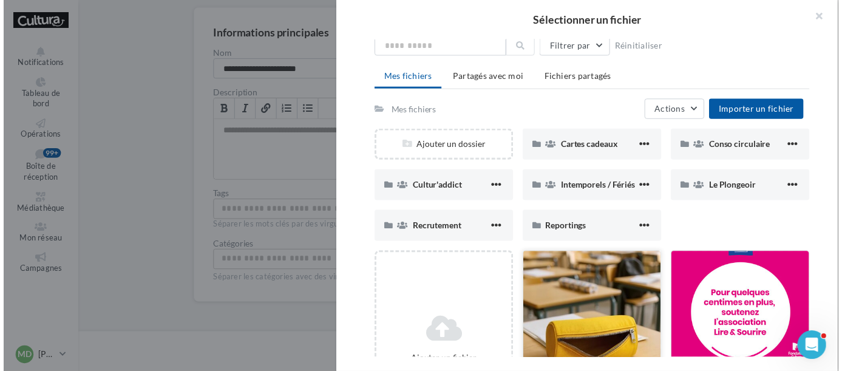
scroll to position [0, 0]
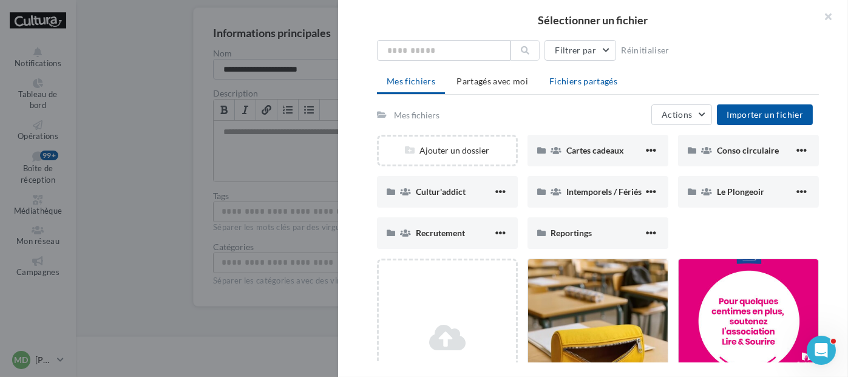
click at [574, 78] on span "Fichiers partagés" at bounding box center [583, 81] width 68 height 10
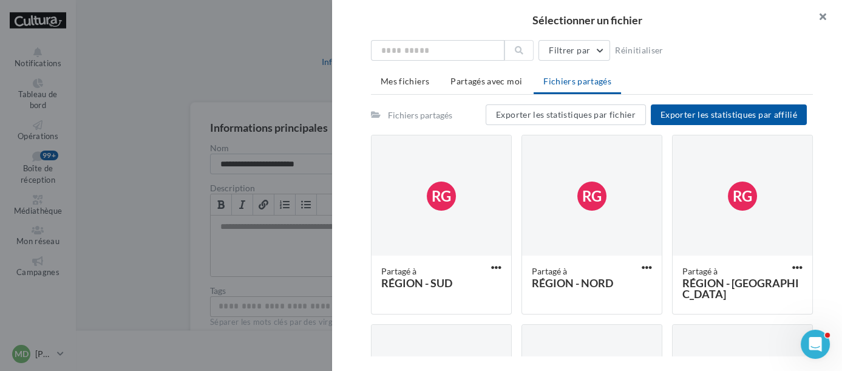
click at [824, 13] on button "button" at bounding box center [817, 18] width 49 height 36
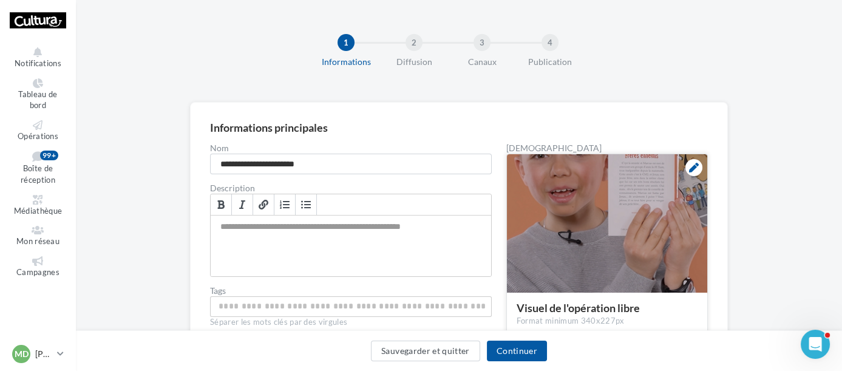
scroll to position [101, 0]
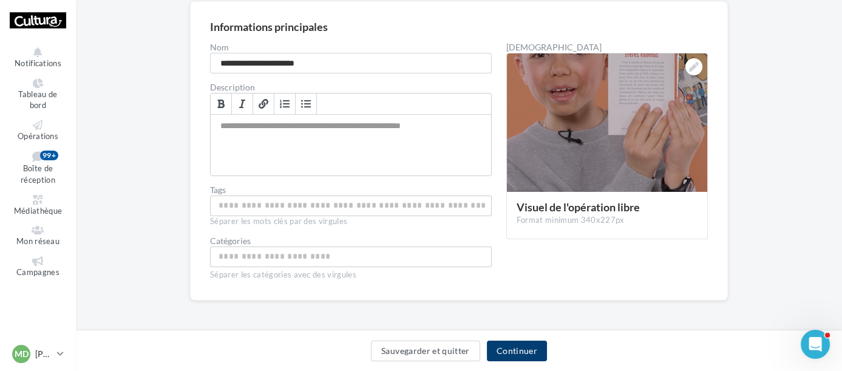
click at [521, 359] on button "Continuer" at bounding box center [517, 350] width 60 height 21
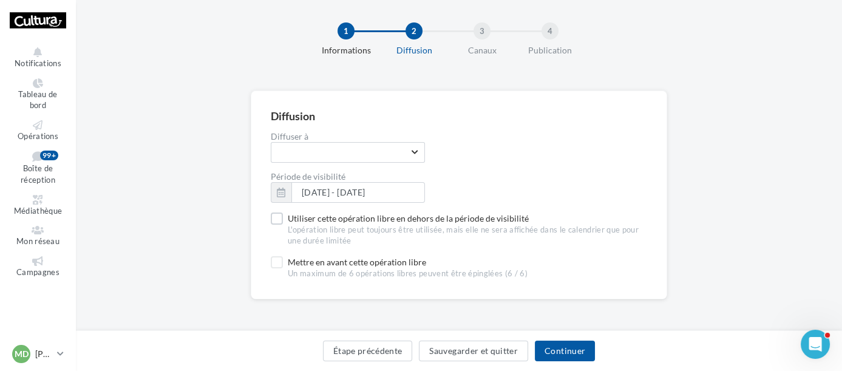
scroll to position [12, 0]
click at [557, 354] on button "Continuer" at bounding box center [565, 350] width 60 height 21
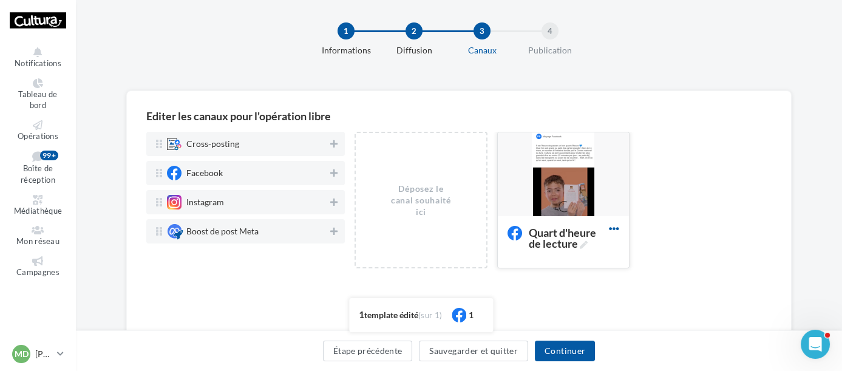
click at [610, 227] on icon at bounding box center [614, 229] width 30 height 30
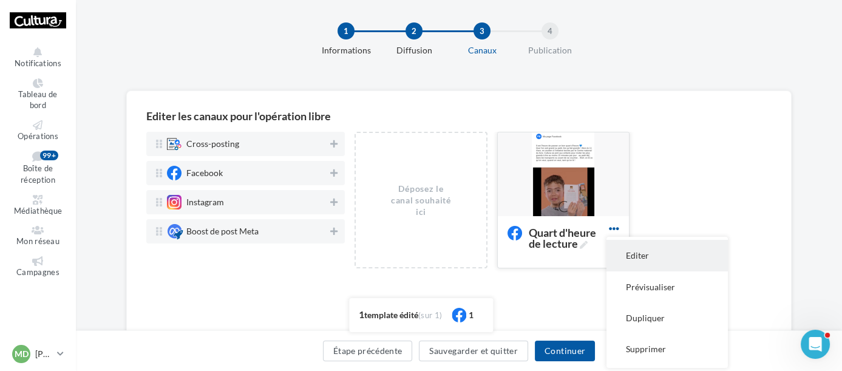
click at [634, 249] on button "Editer" at bounding box center [666, 255] width 121 height 31
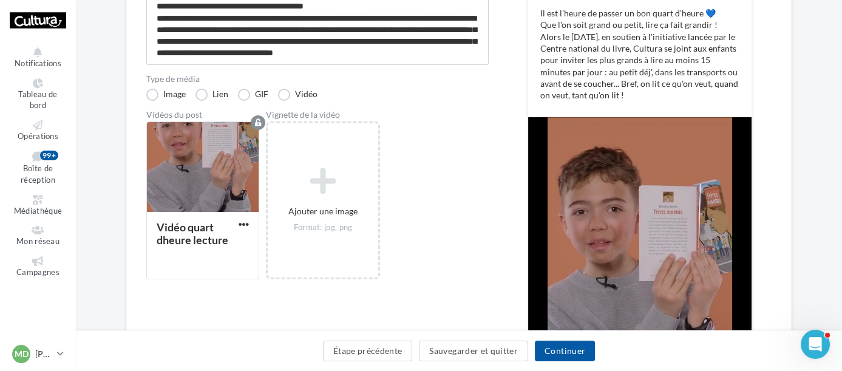
scroll to position [225, 0]
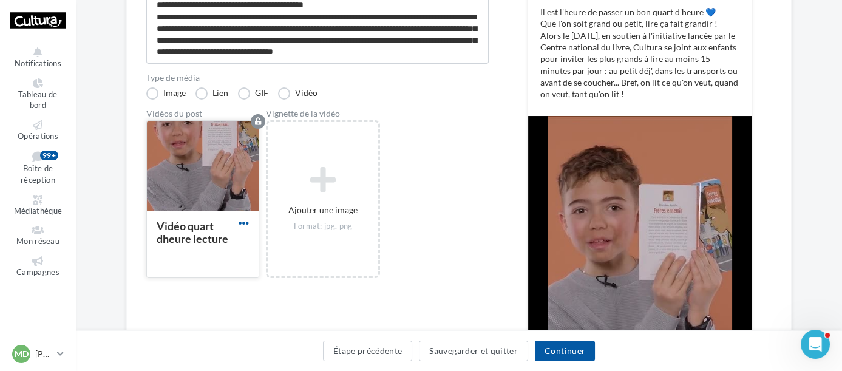
click at [240, 219] on span "button" at bounding box center [244, 223] width 10 height 10
click at [443, 218] on div "Vidéos du post Vidéo quart dheure lecture Remplacer la vidéo Supprimer Vignette…" at bounding box center [317, 193] width 342 height 169
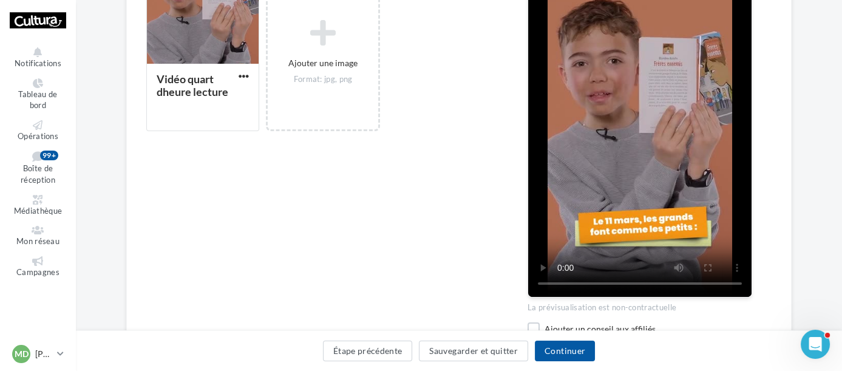
scroll to position [373, 0]
